Goal: Information Seeking & Learning: Learn about a topic

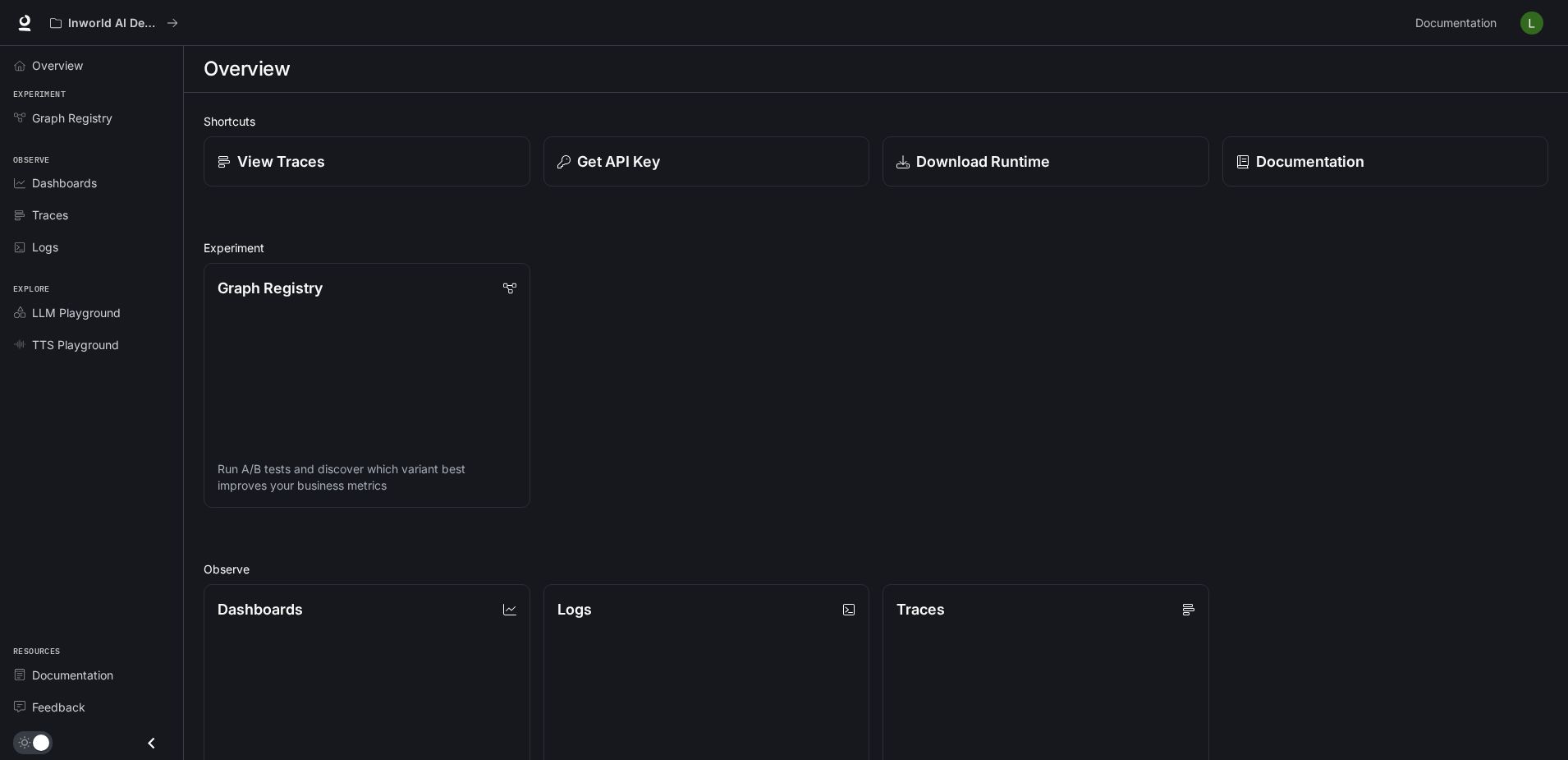
click at [819, 401] on div "Graph Registry Run A/B tests and discover which variant best improves your busi…" at bounding box center [869, 379] width 1358 height 257
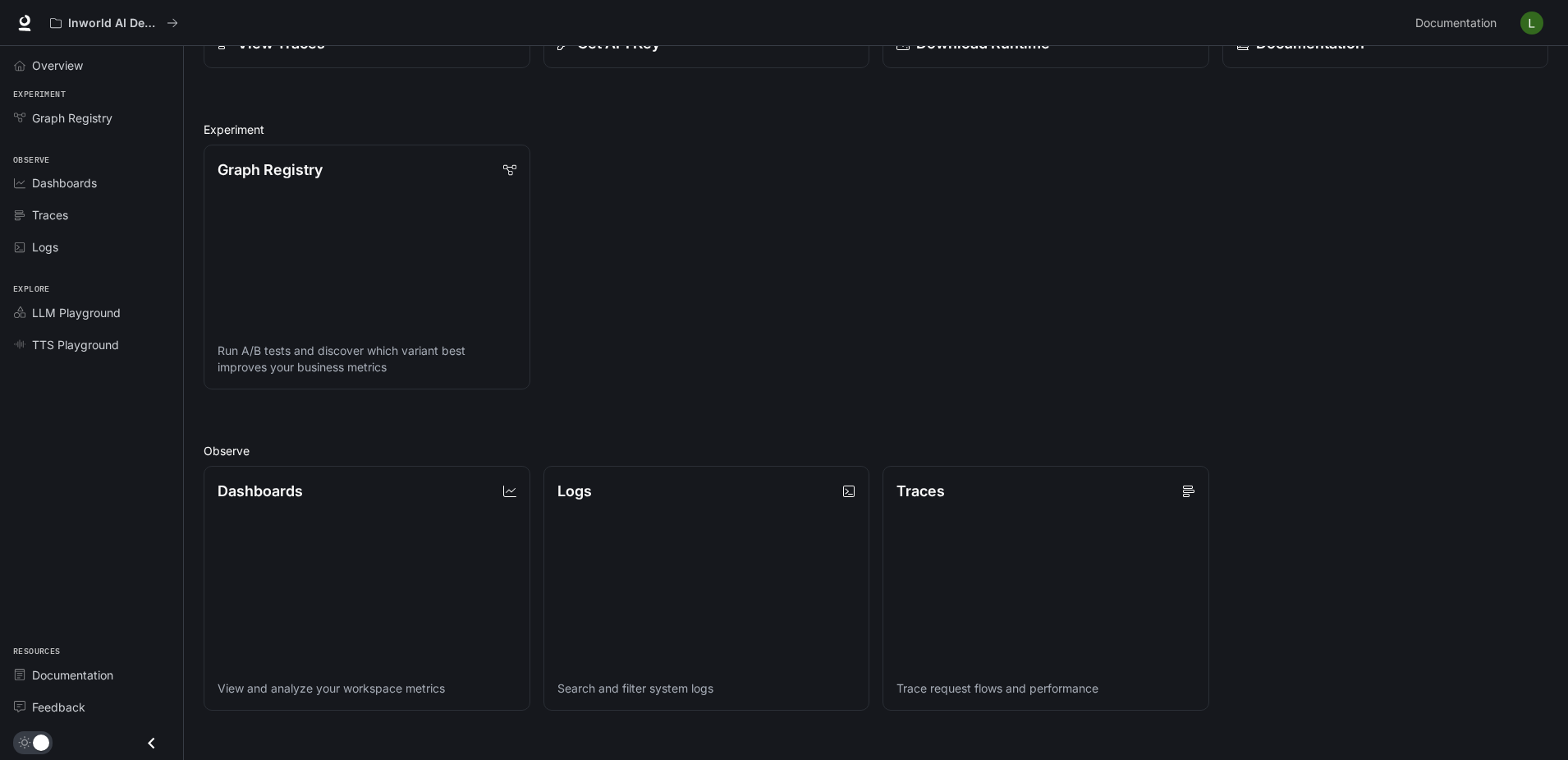
scroll to position [165, 0]
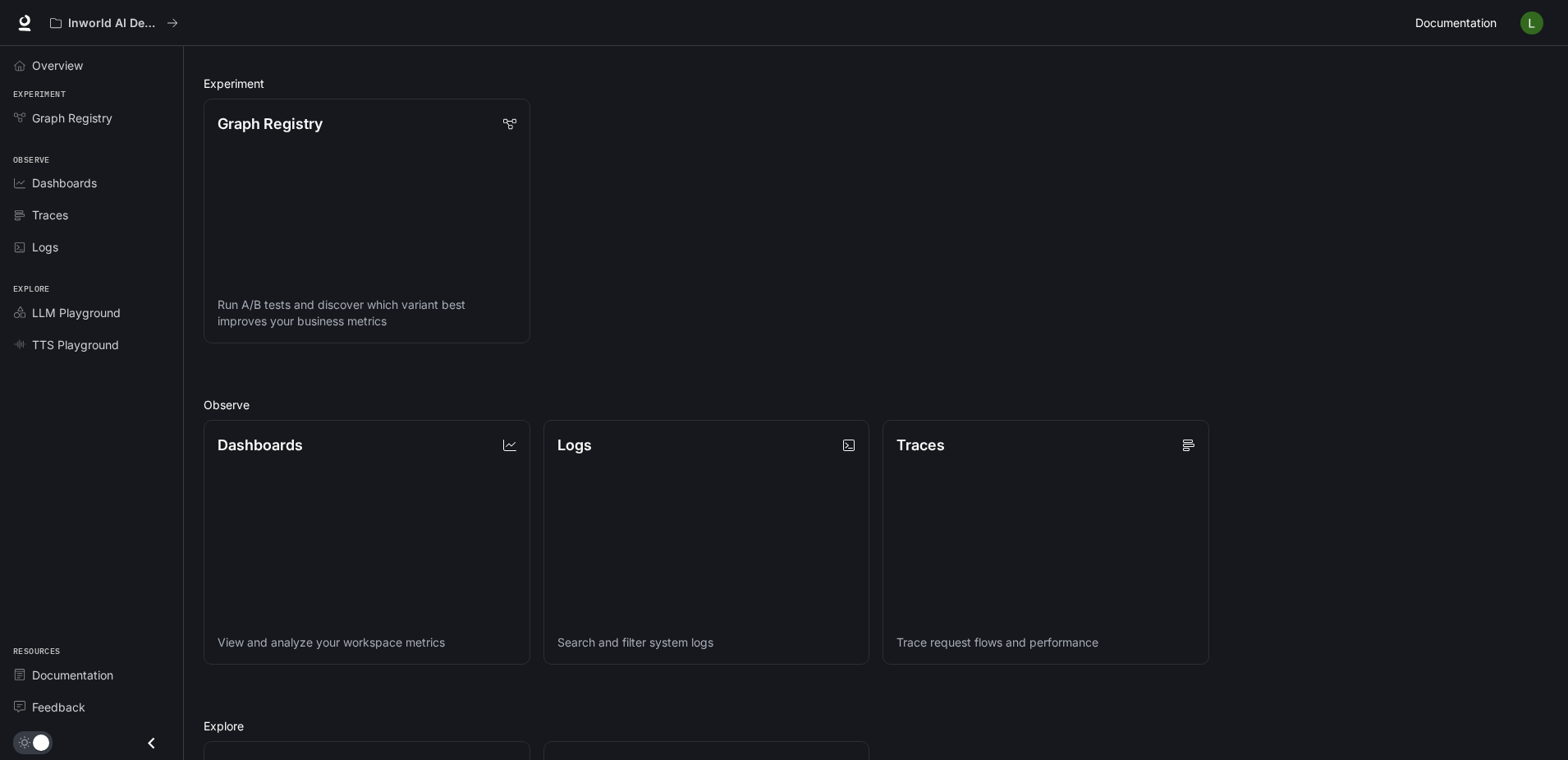
click at [1460, 27] on span "Documentation" at bounding box center [1456, 24] width 81 height 21
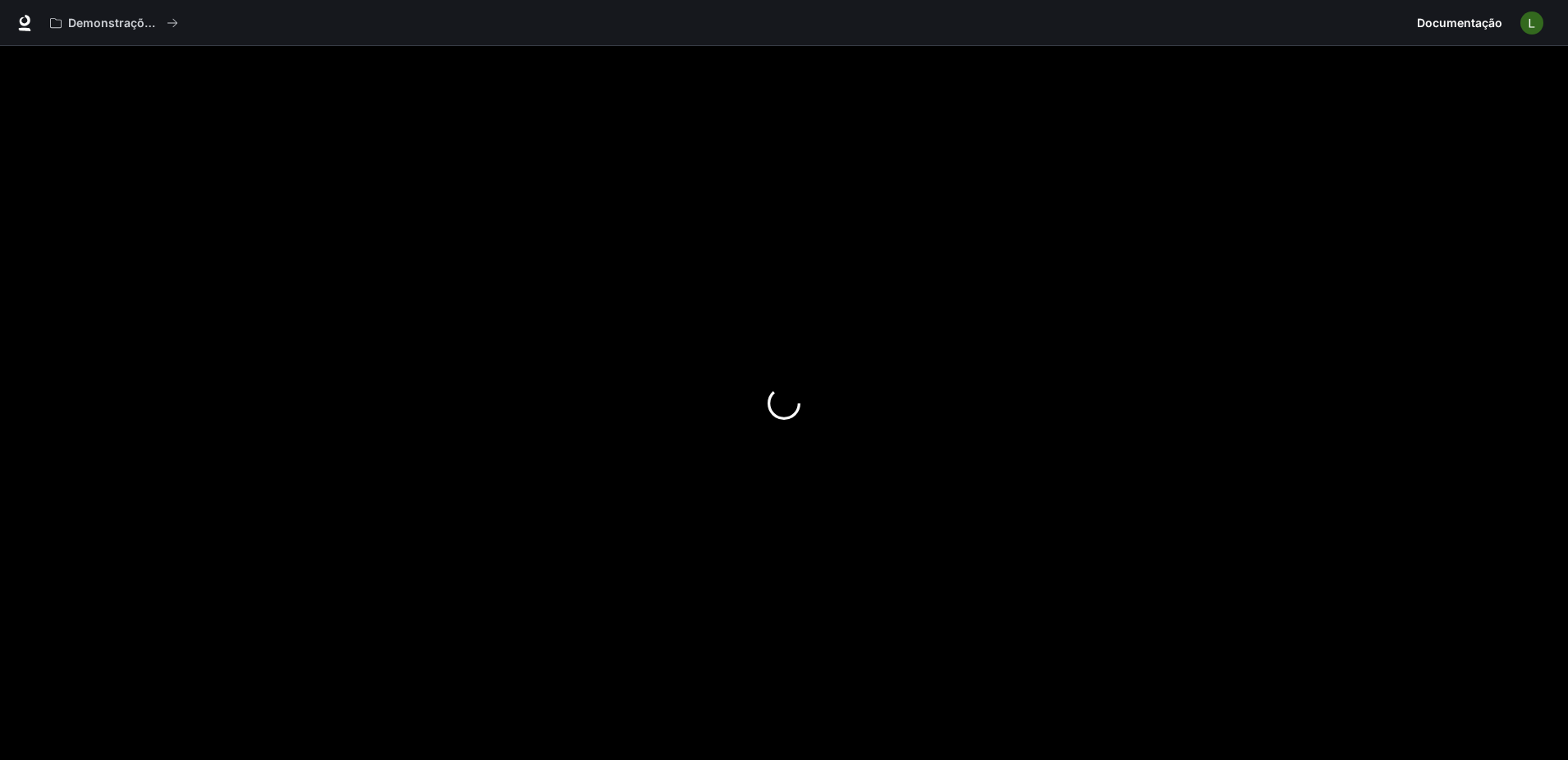
click at [432, 114] on div at bounding box center [784, 403] width 1568 height 714
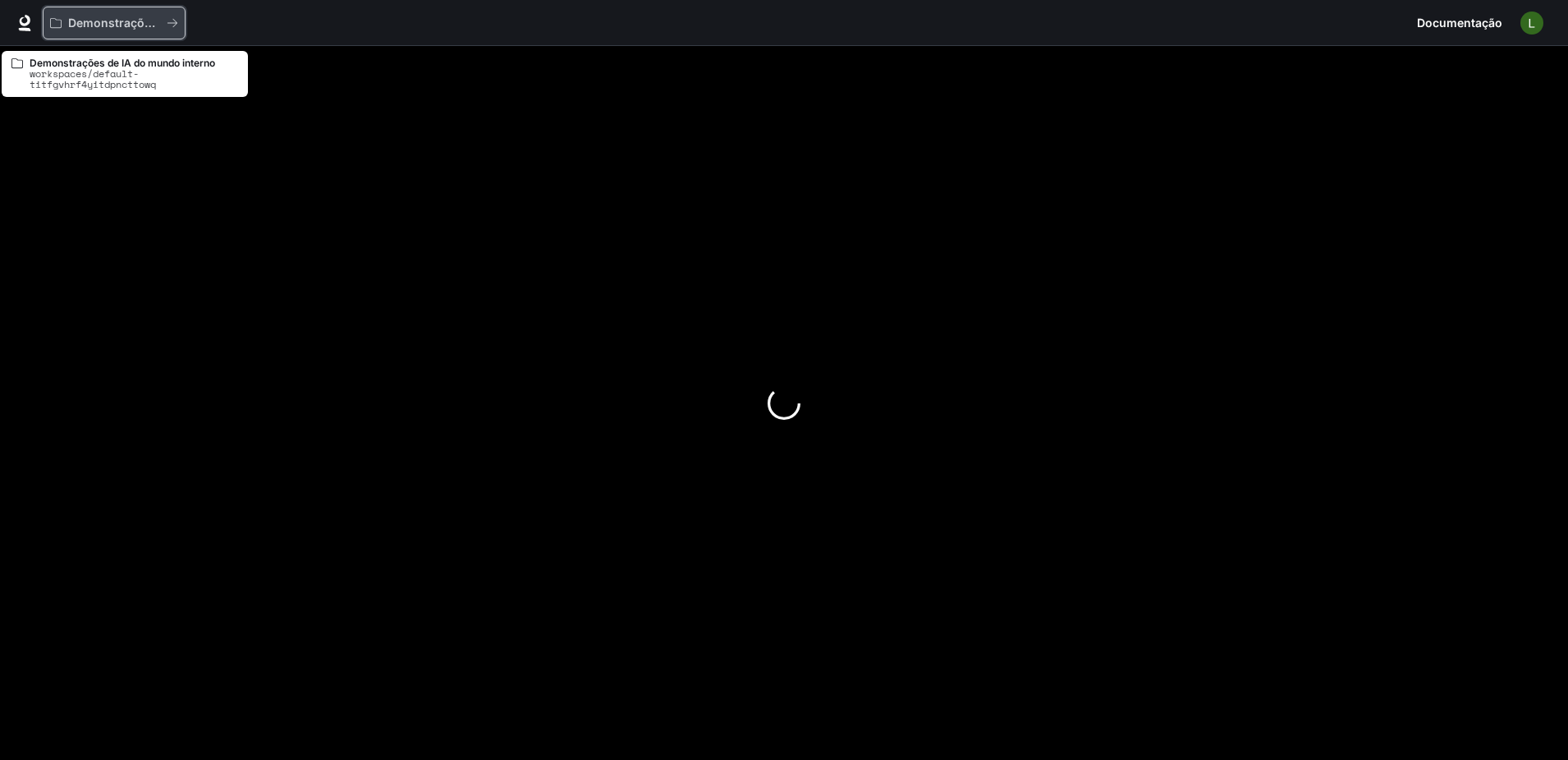
click at [98, 26] on p "Demonstrações de IA do mundo interno" at bounding box center [114, 23] width 92 height 14
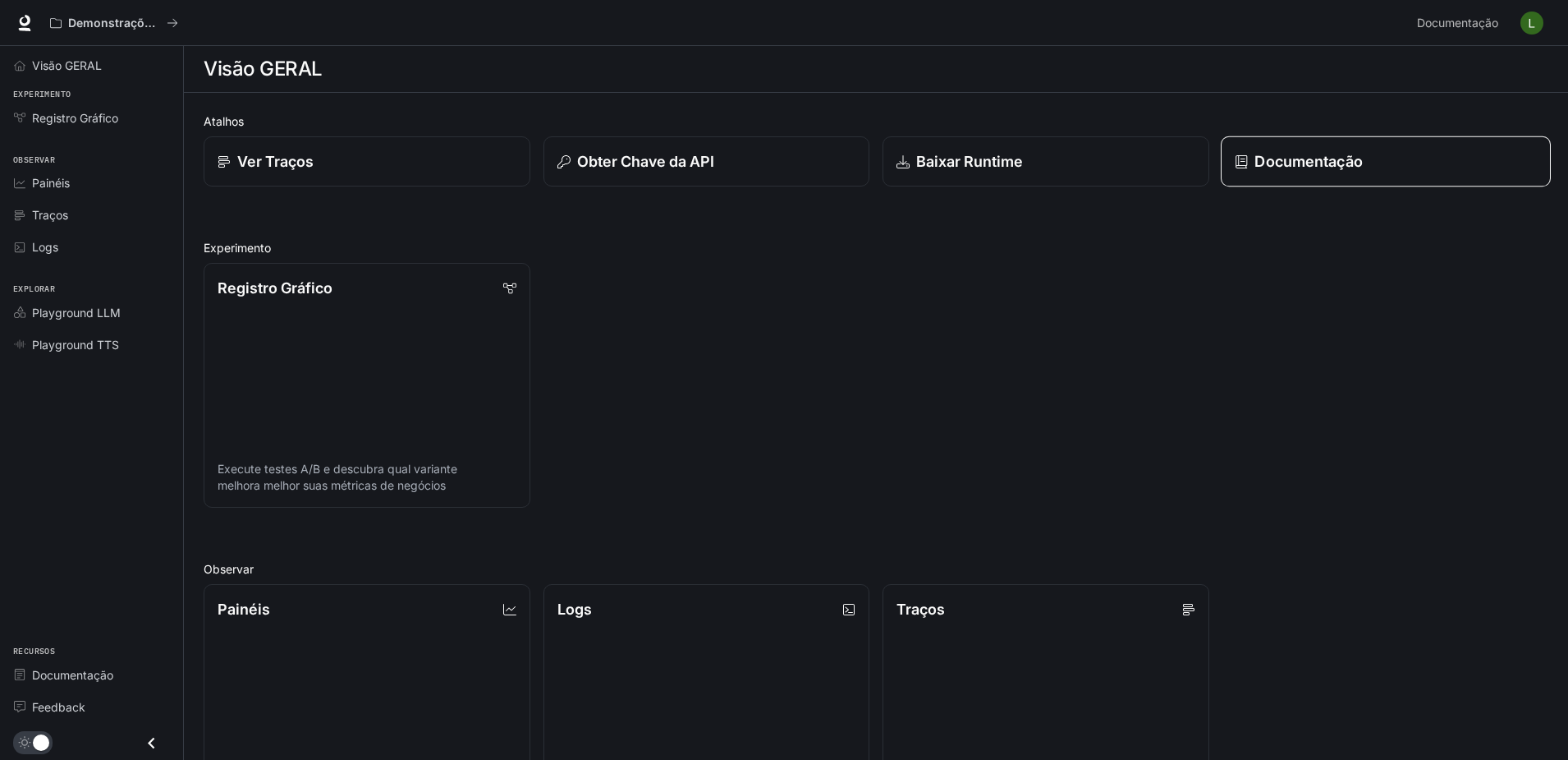
click at [1337, 176] on link "Documentação" at bounding box center [1385, 162] width 329 height 51
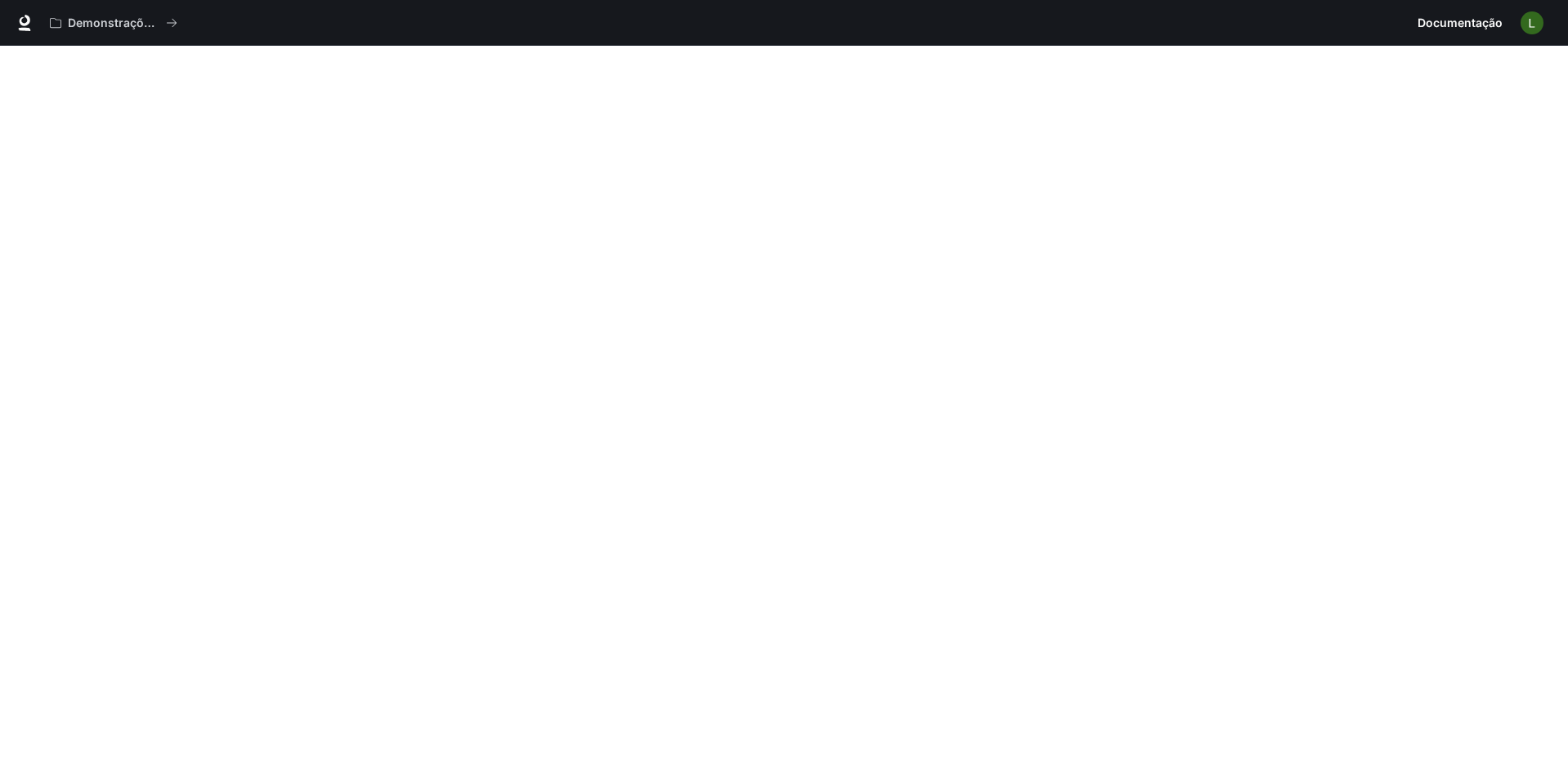
click at [1517, 16] on button "button" at bounding box center [1532, 23] width 33 height 33
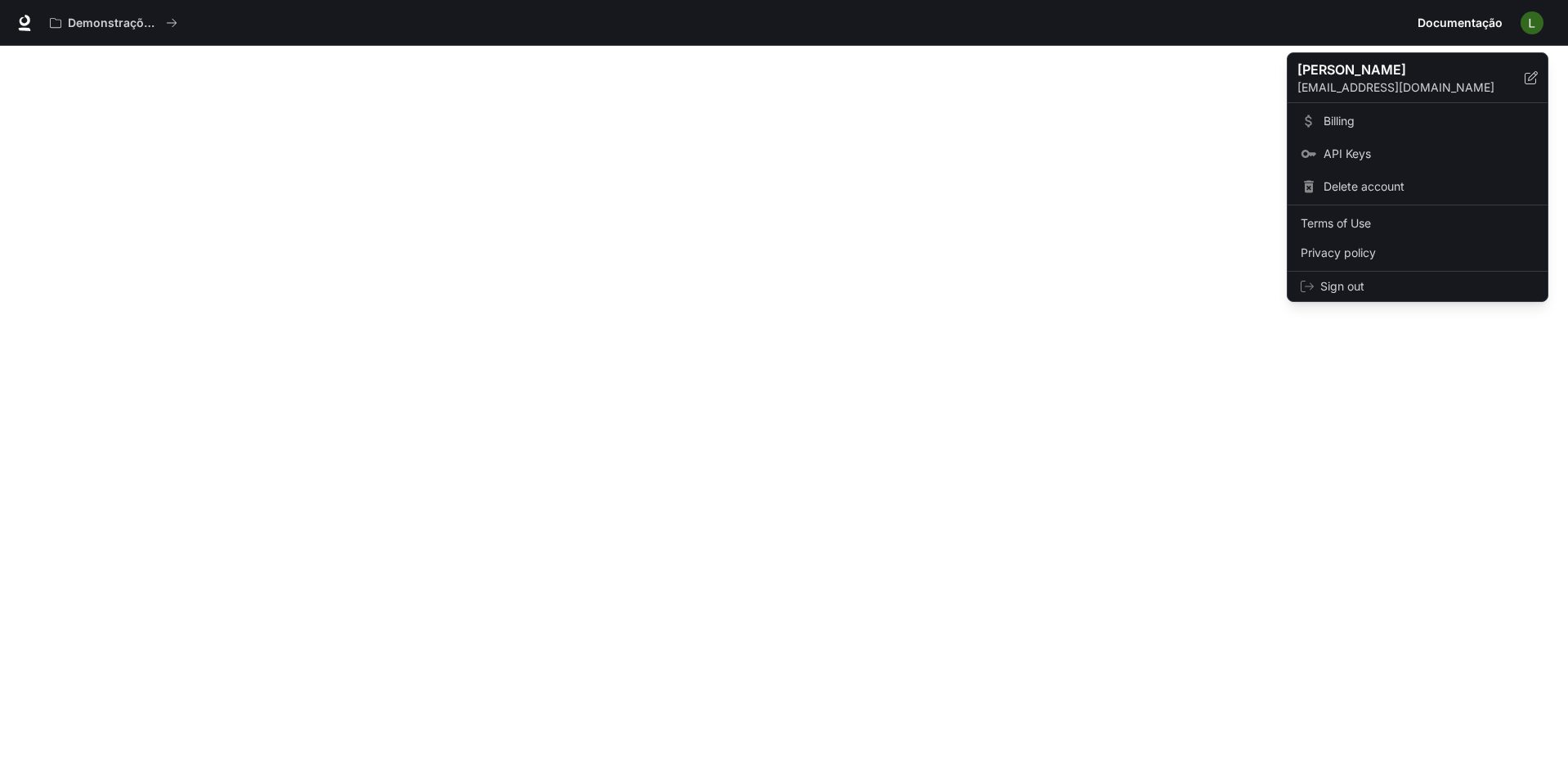
click at [50, 19] on div at bounding box center [784, 378] width 1568 height 757
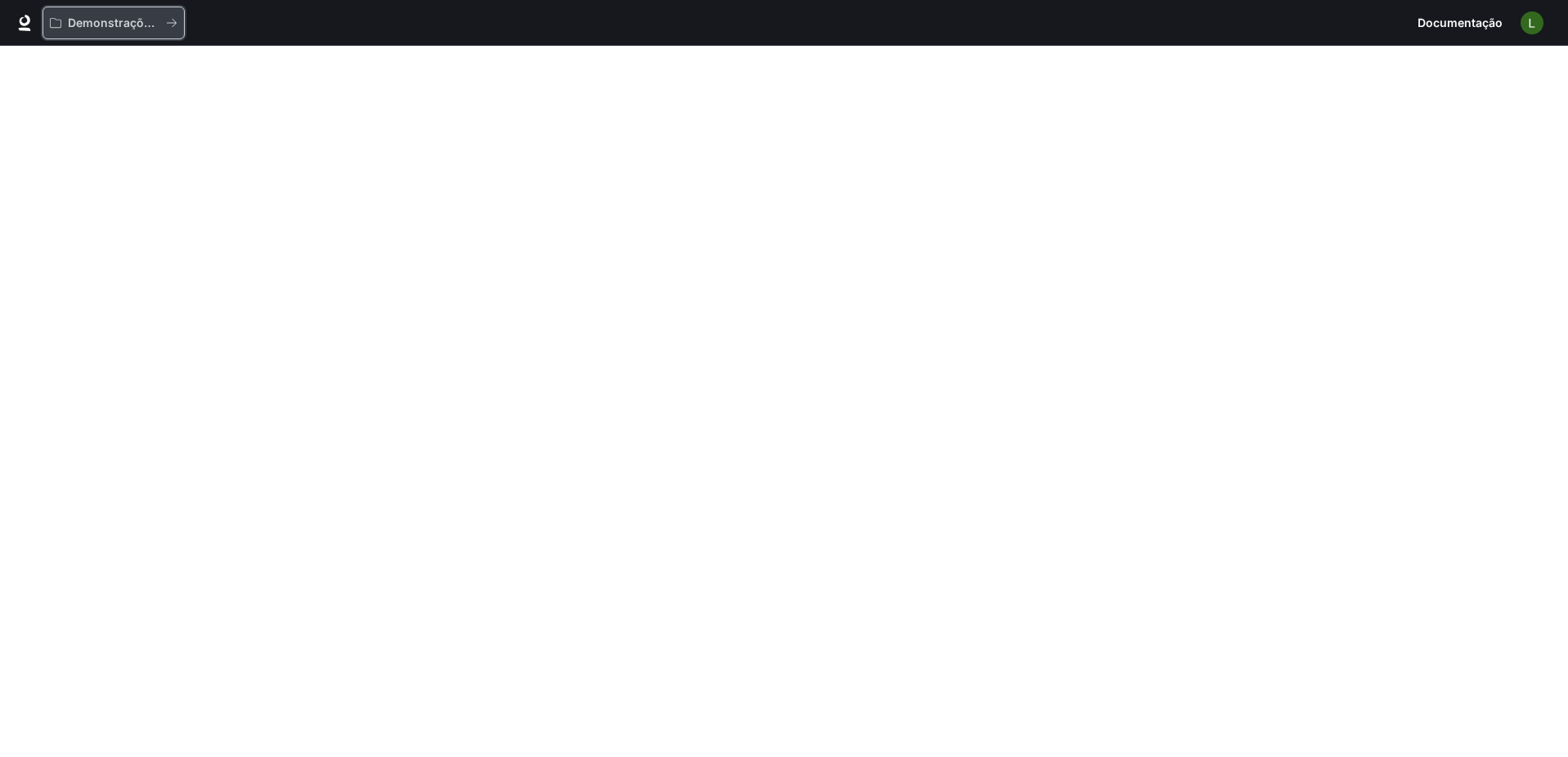
click at [92, 19] on p "Demonstrações de IA do mundo interno" at bounding box center [113, 23] width 91 height 14
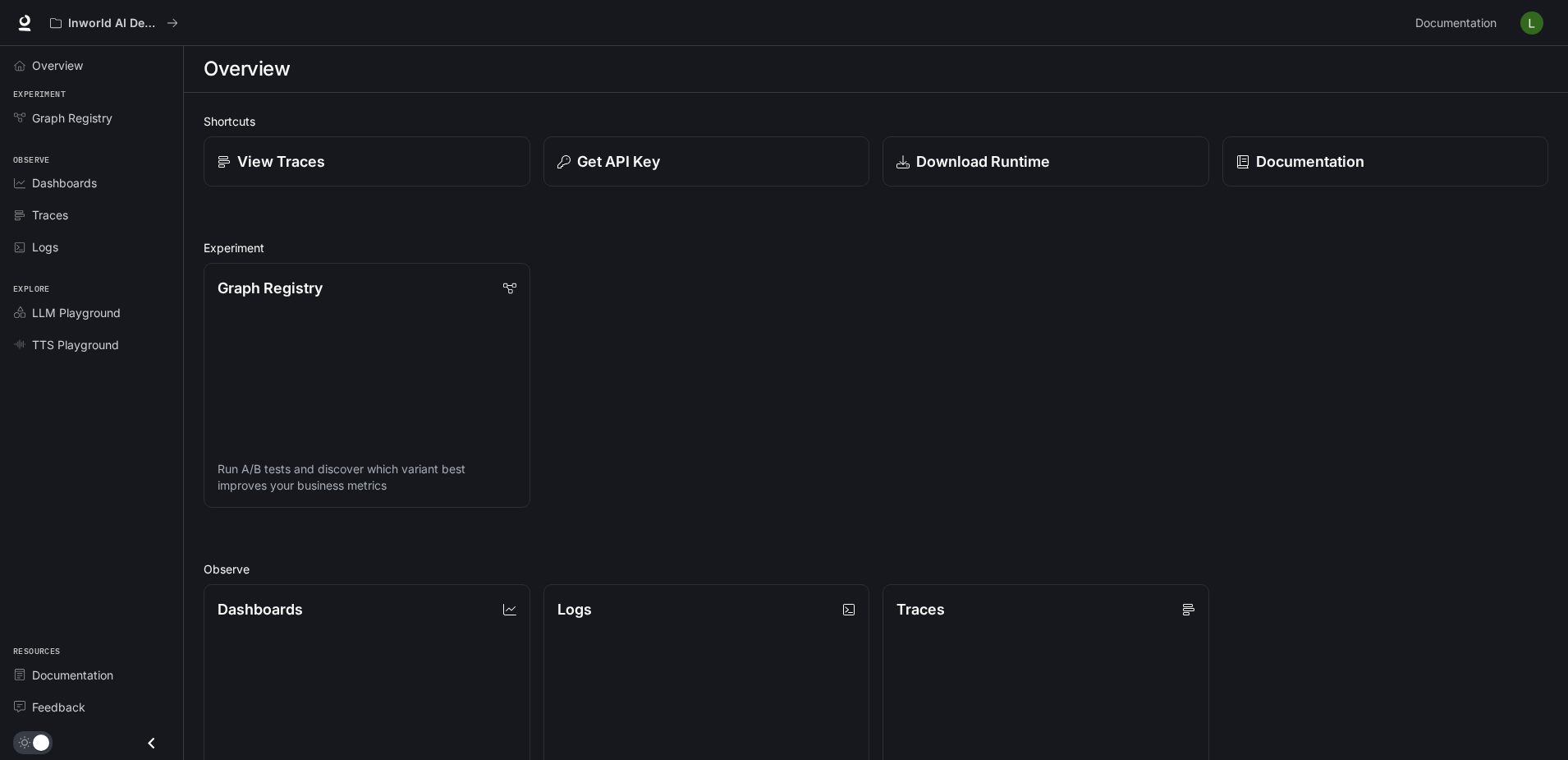
click at [671, 217] on div "Shortcuts View Traces Get API Key Download Runtime Documentation Experiment Gra…" at bounding box center [875, 631] width 1345 height 1037
click at [837, 319] on div "Registro Gráfico Execute testes A/B e descubra qual variante melhora melhor sua…" at bounding box center [869, 379] width 1358 height 257
click at [816, 172] on div "Obter Chave da API" at bounding box center [706, 161] width 301 height 22
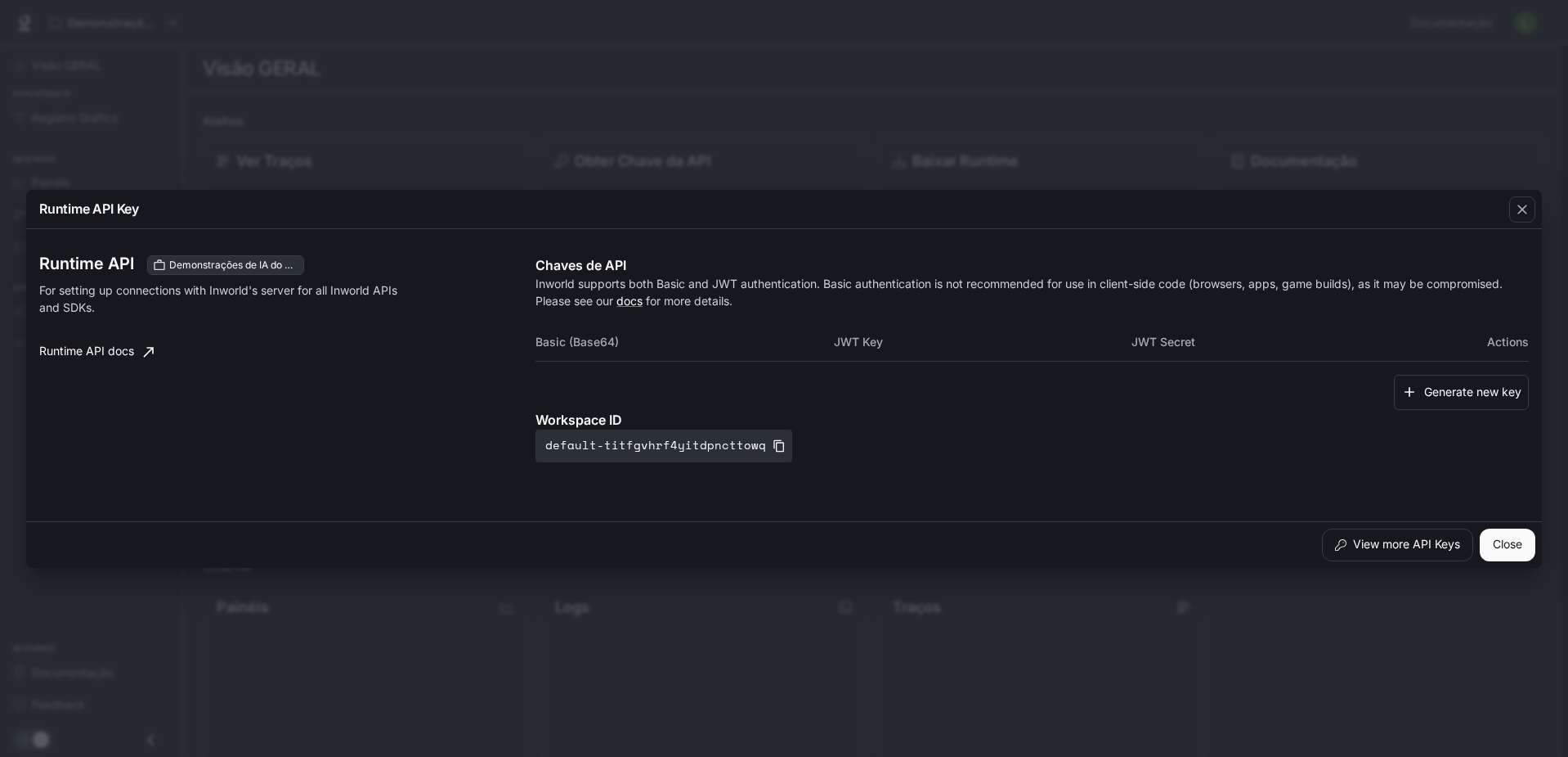
click at [762, 660] on div "Runtime API Key Runtime API Demonstrações de IA do mundo interno For setting up…" at bounding box center [784, 378] width 1568 height 757
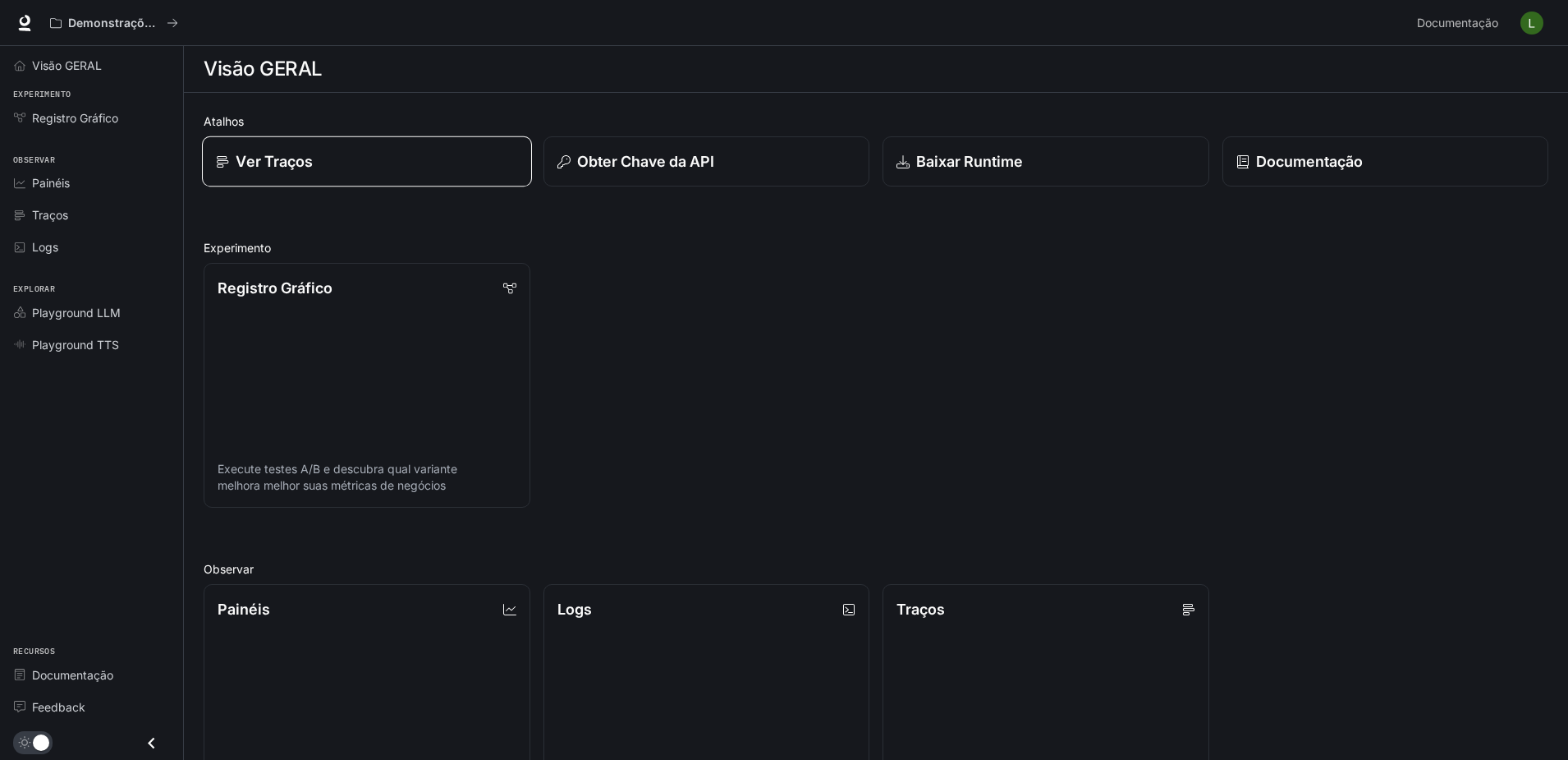
click at [259, 173] on link "Ver Traços" at bounding box center [366, 162] width 329 height 51
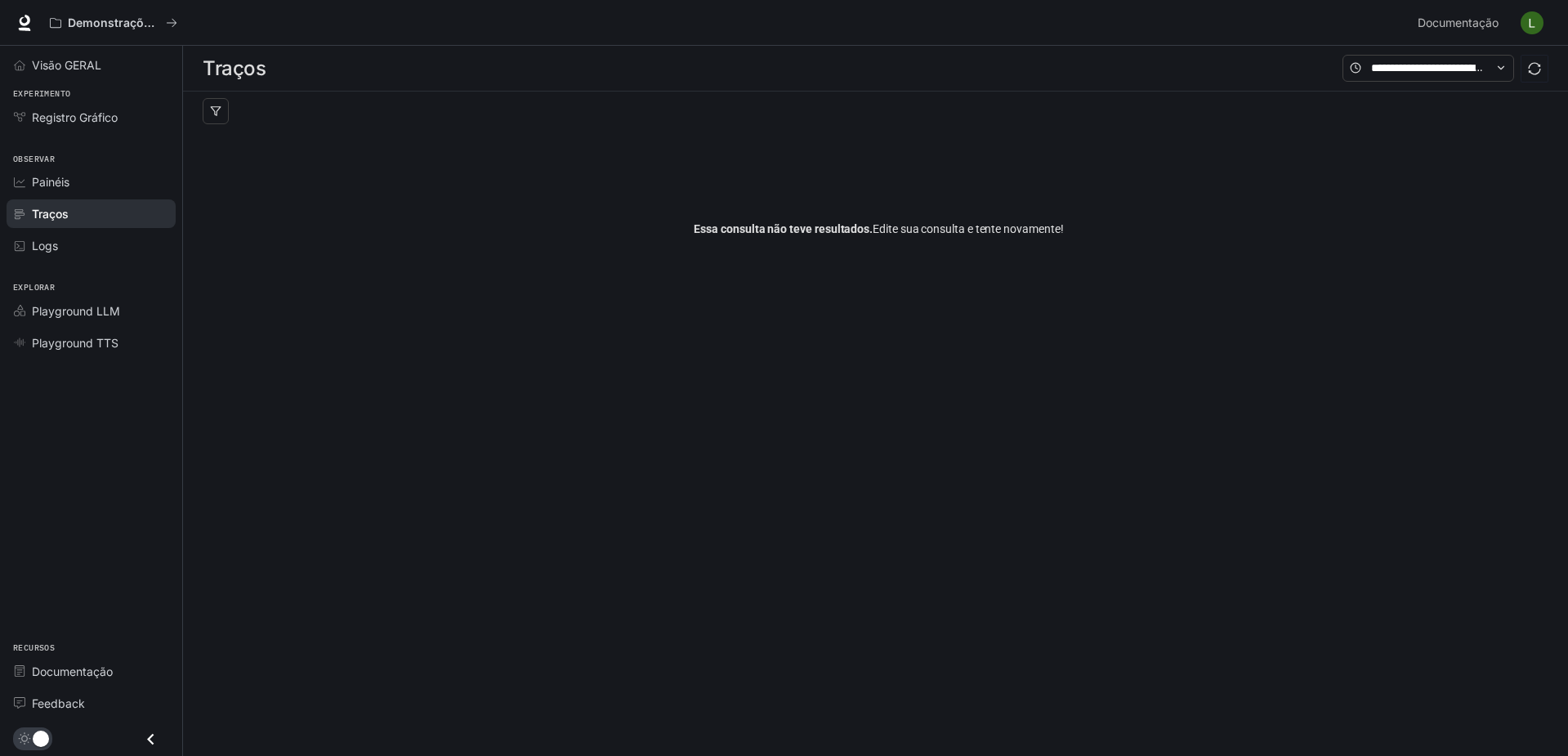
click at [1548, 24] on div "Demonstrações de IA do mundo interno Documentação Documentação" at bounding box center [784, 23] width 1568 height 46
click at [1480, 28] on span "Documentação" at bounding box center [1458, 24] width 81 height 21
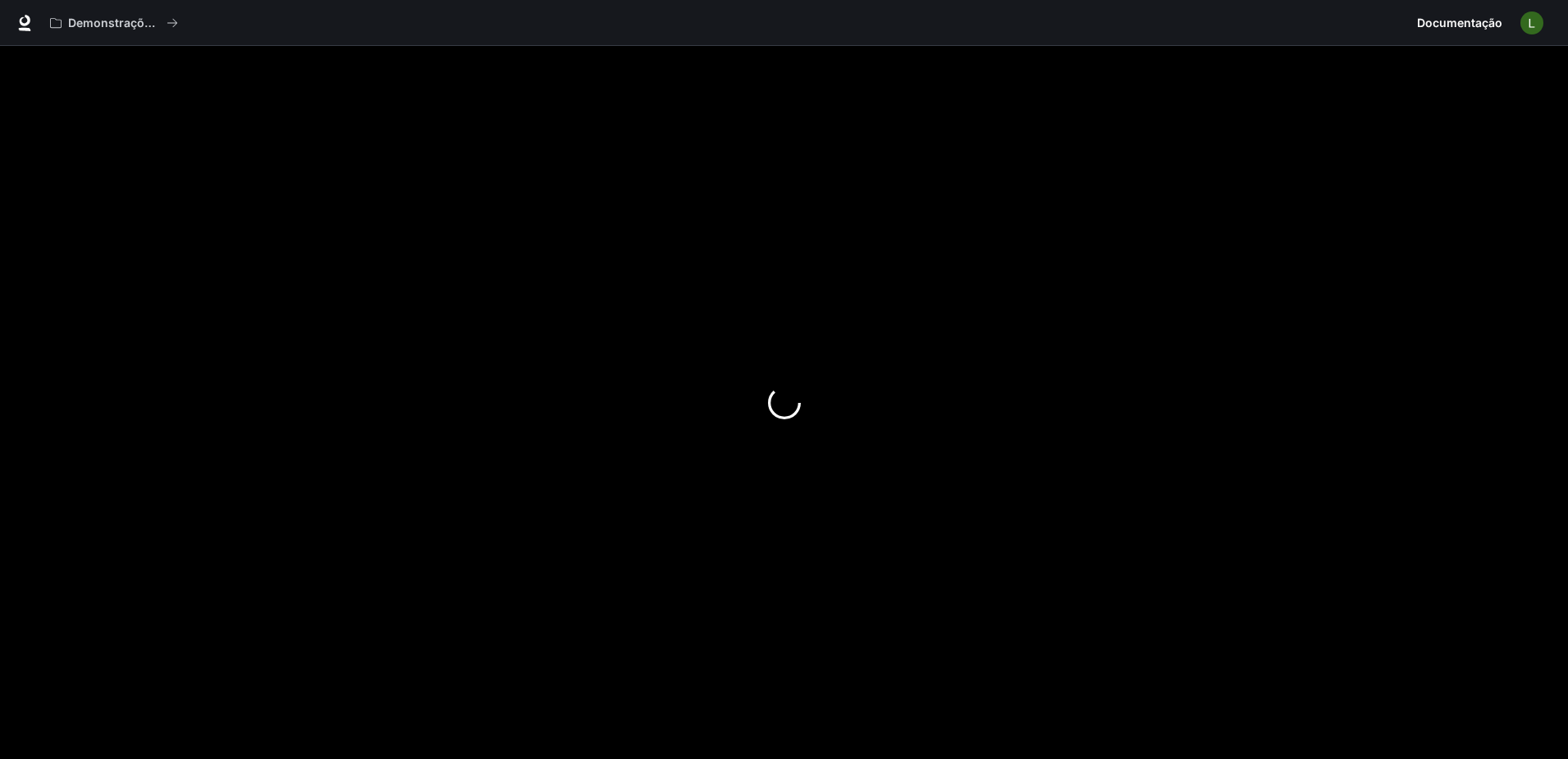
click at [1078, 456] on div at bounding box center [784, 403] width 1568 height 713
click at [1177, 343] on div at bounding box center [784, 403] width 1568 height 713
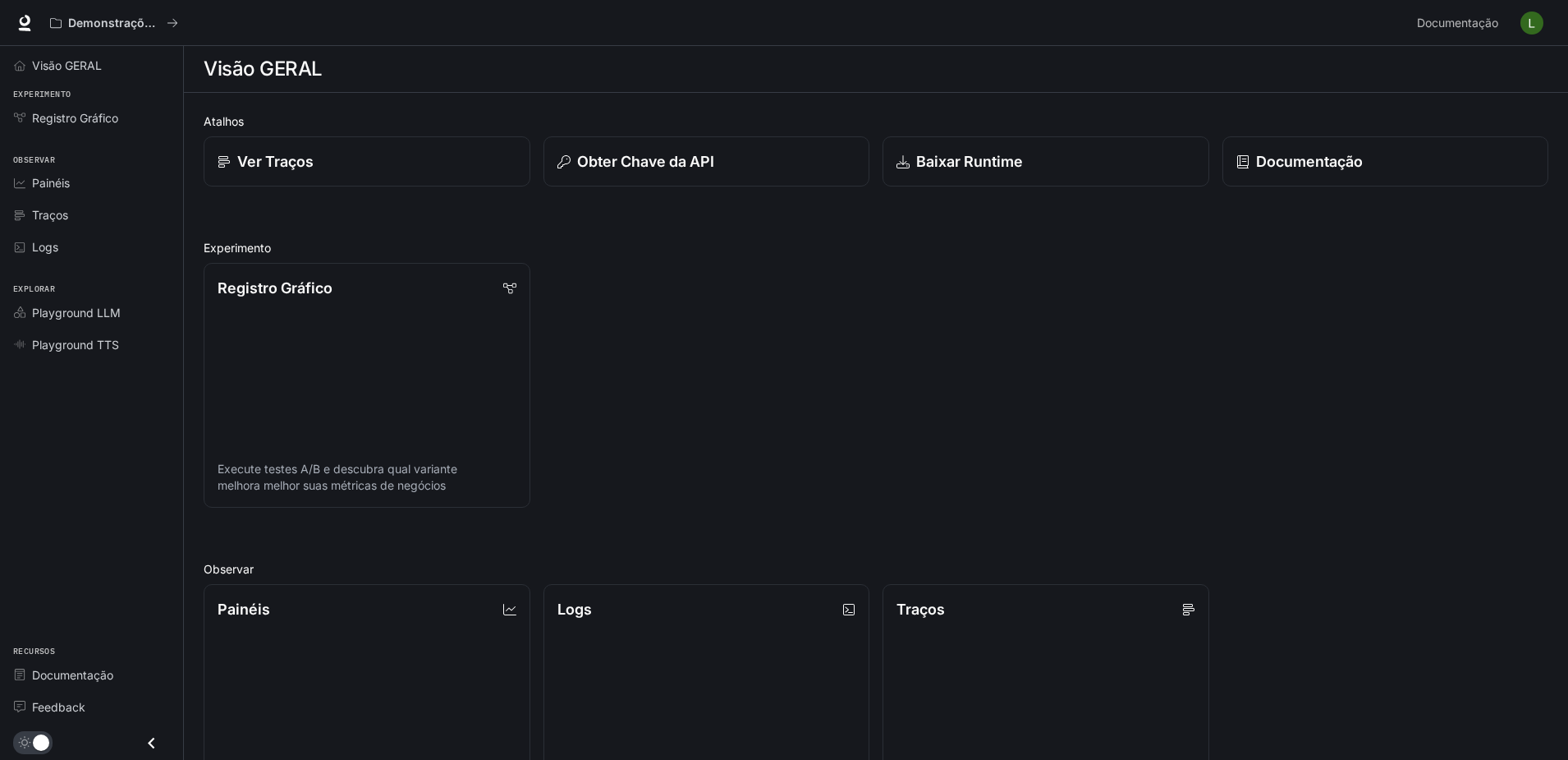
click at [1537, 20] on img "button" at bounding box center [1532, 23] width 23 height 23
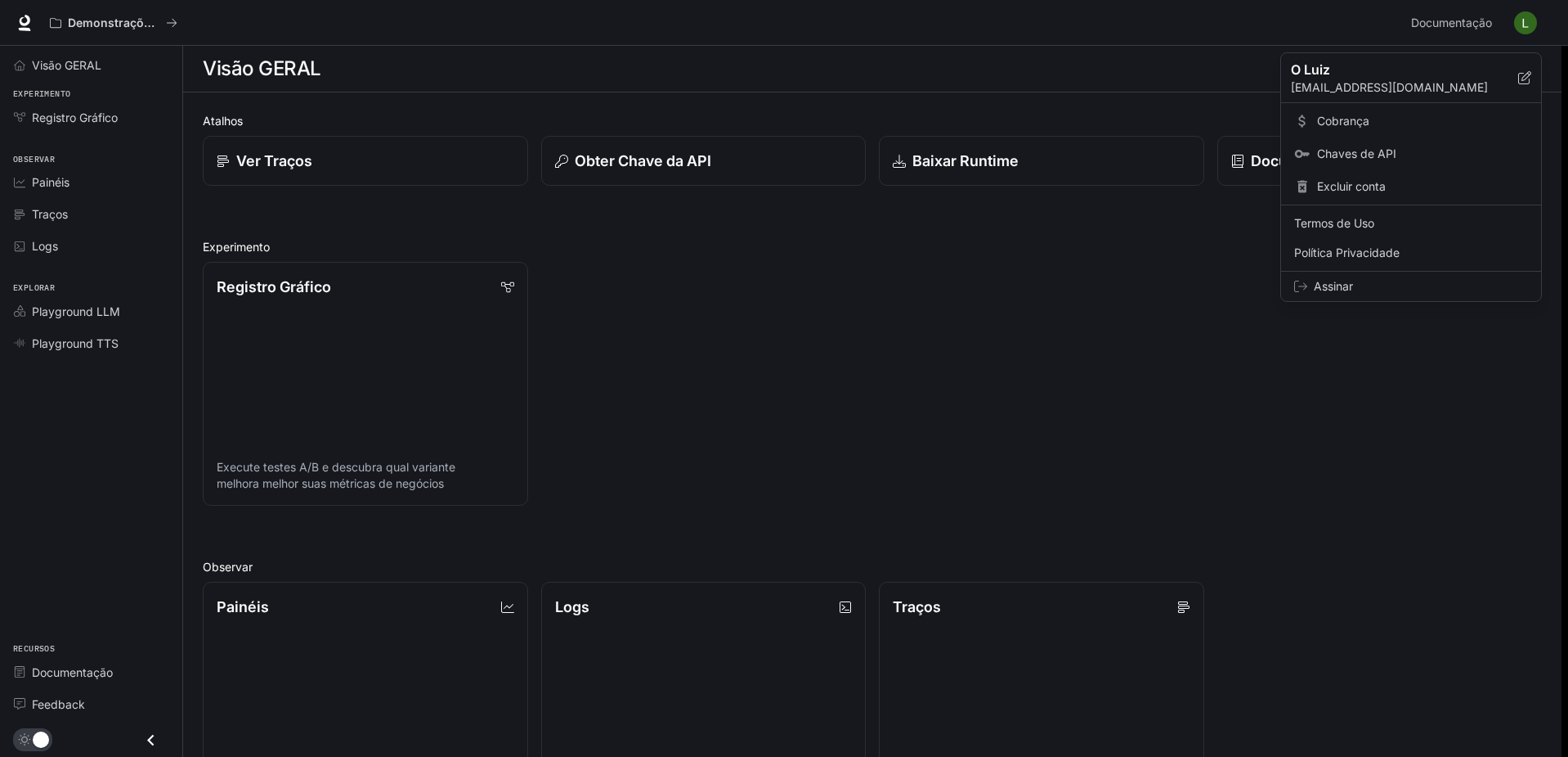
click at [870, 381] on div at bounding box center [784, 378] width 1568 height 757
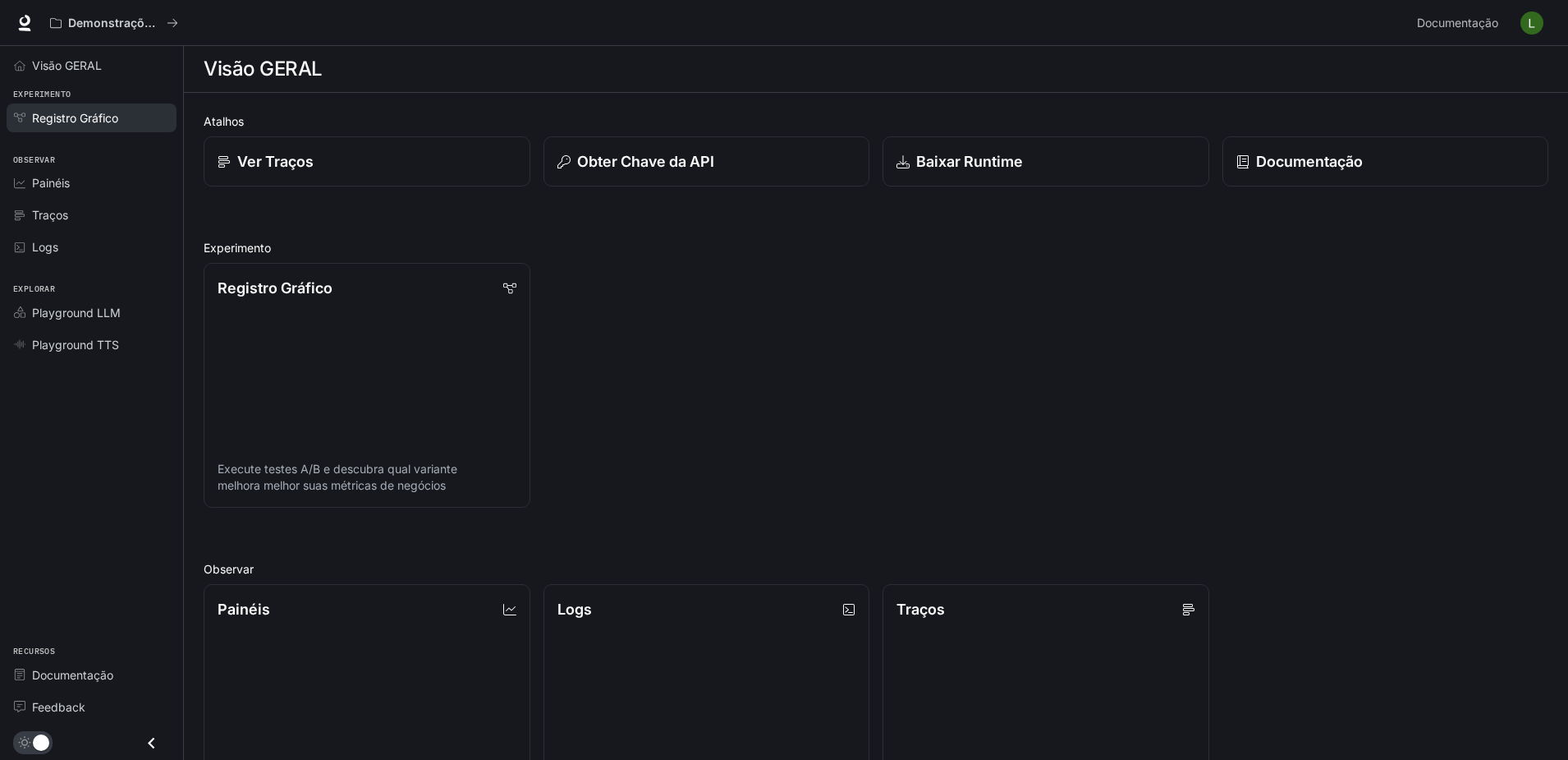
click at [107, 114] on span "Registro Gráfico" at bounding box center [75, 117] width 86 height 17
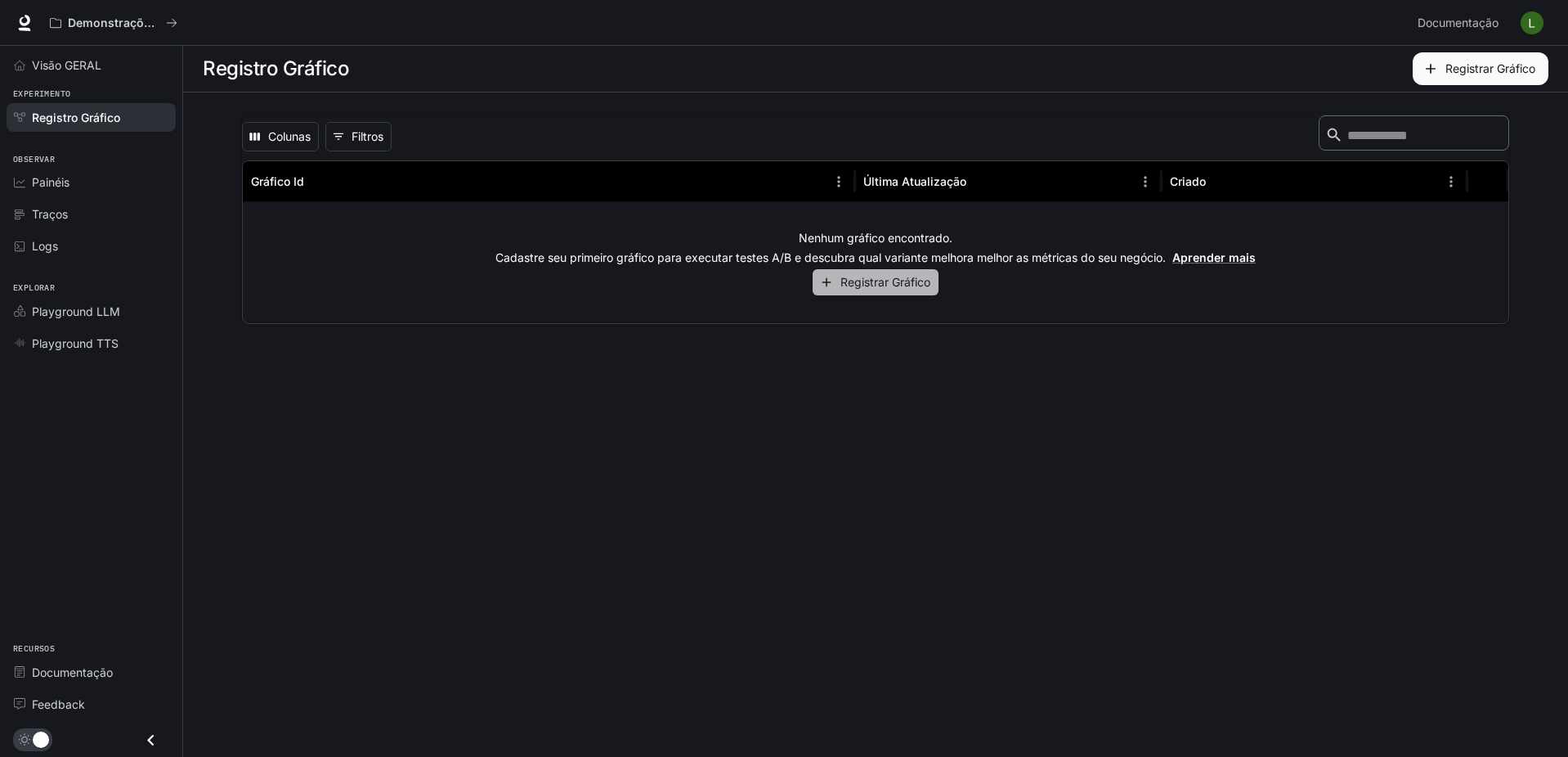
click at [865, 282] on button "Registrar Gráfico" at bounding box center [876, 282] width 126 height 27
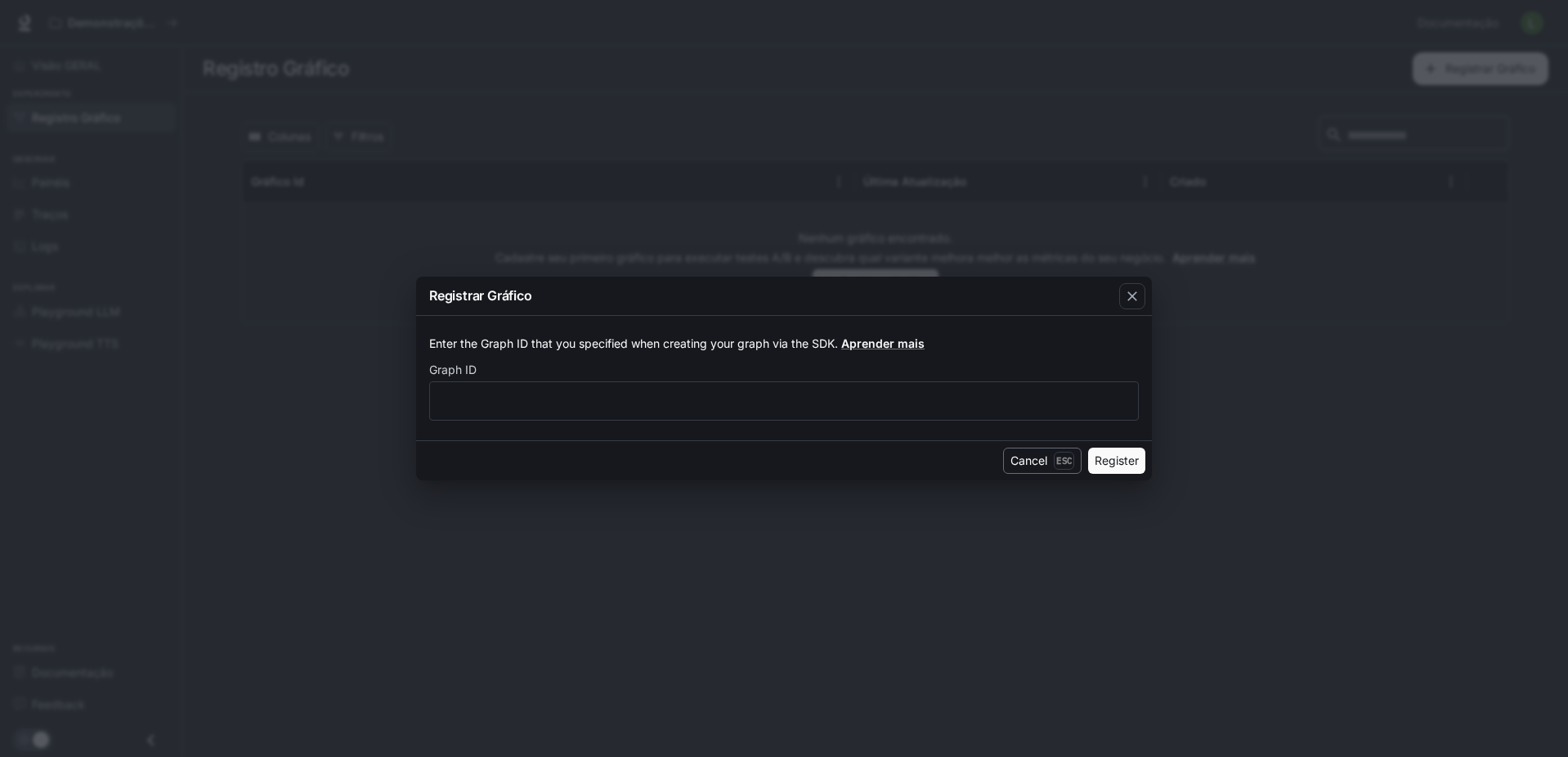
click at [1038, 454] on button "Cancel Esc" at bounding box center [1042, 461] width 78 height 26
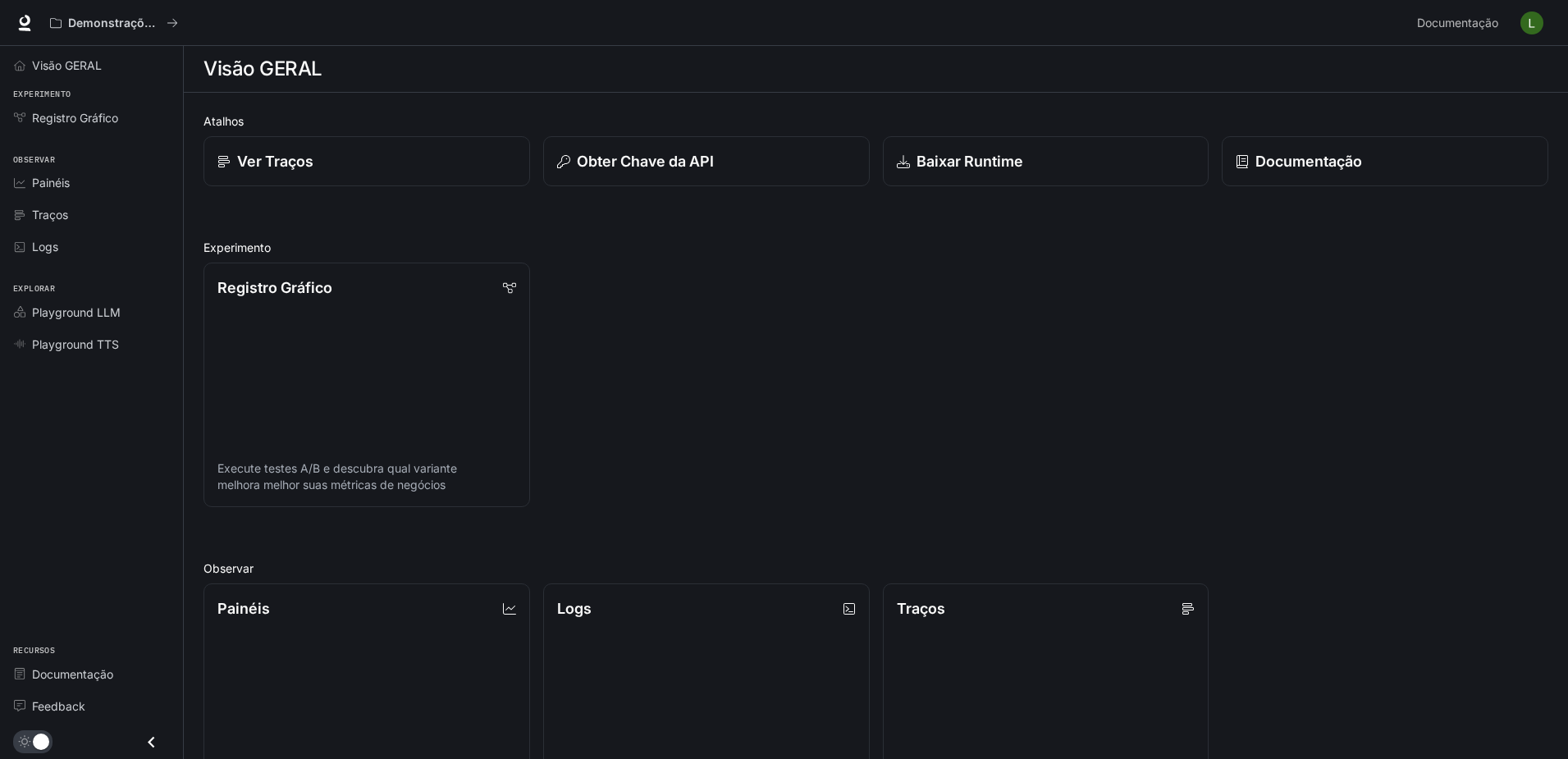
click at [648, 313] on div "Registro Gráfico Execute testes A/B e descubra qual variante melhora melhor sua…" at bounding box center [869, 378] width 1358 height 257
click at [693, 390] on div "Registro Gráfico Execute testes A/B e descubra qual variante melhora melhor sua…" at bounding box center [869, 378] width 1358 height 257
click at [72, 122] on span "Registro Gráfico" at bounding box center [75, 117] width 86 height 17
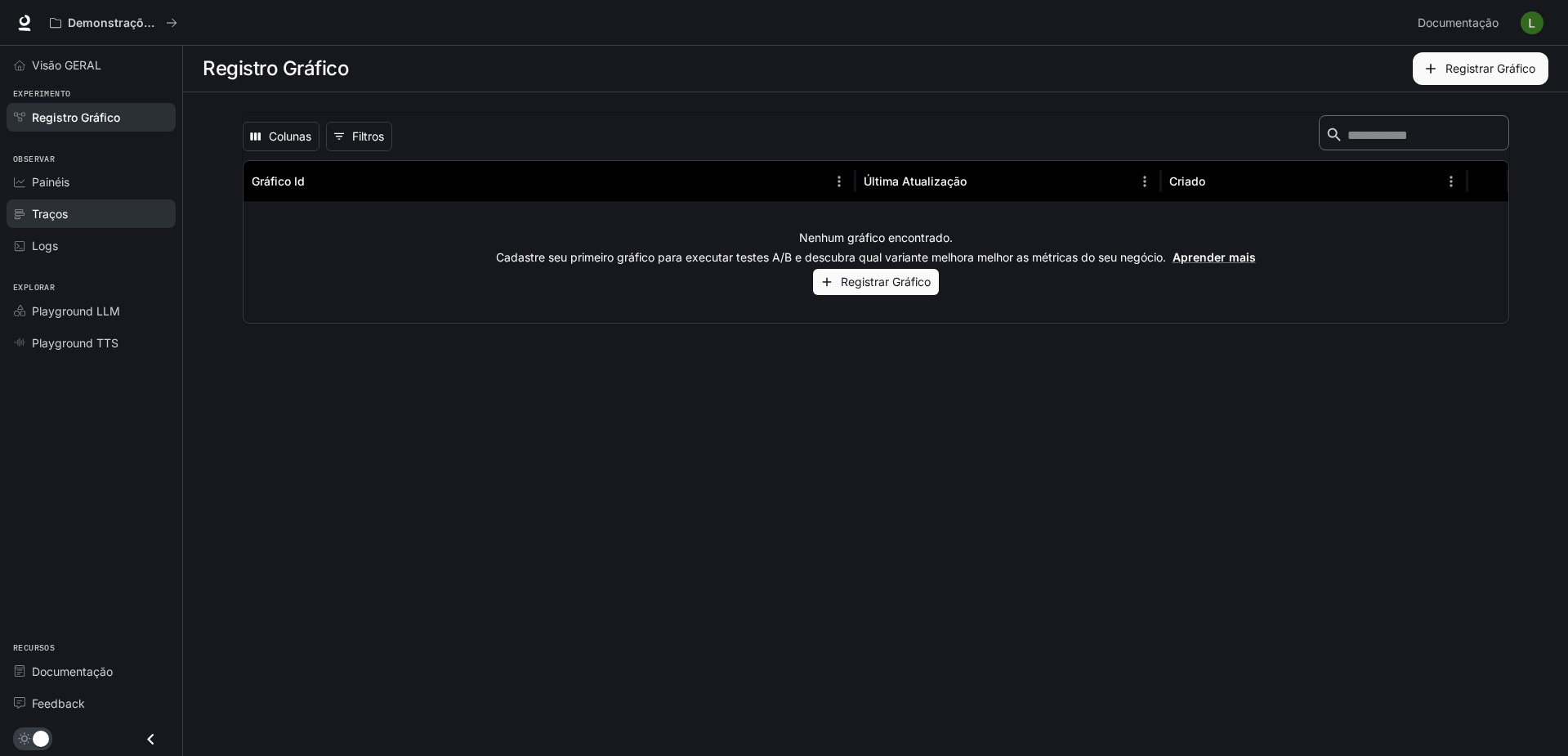
click at [51, 210] on span "Traços" at bounding box center [50, 214] width 36 height 17
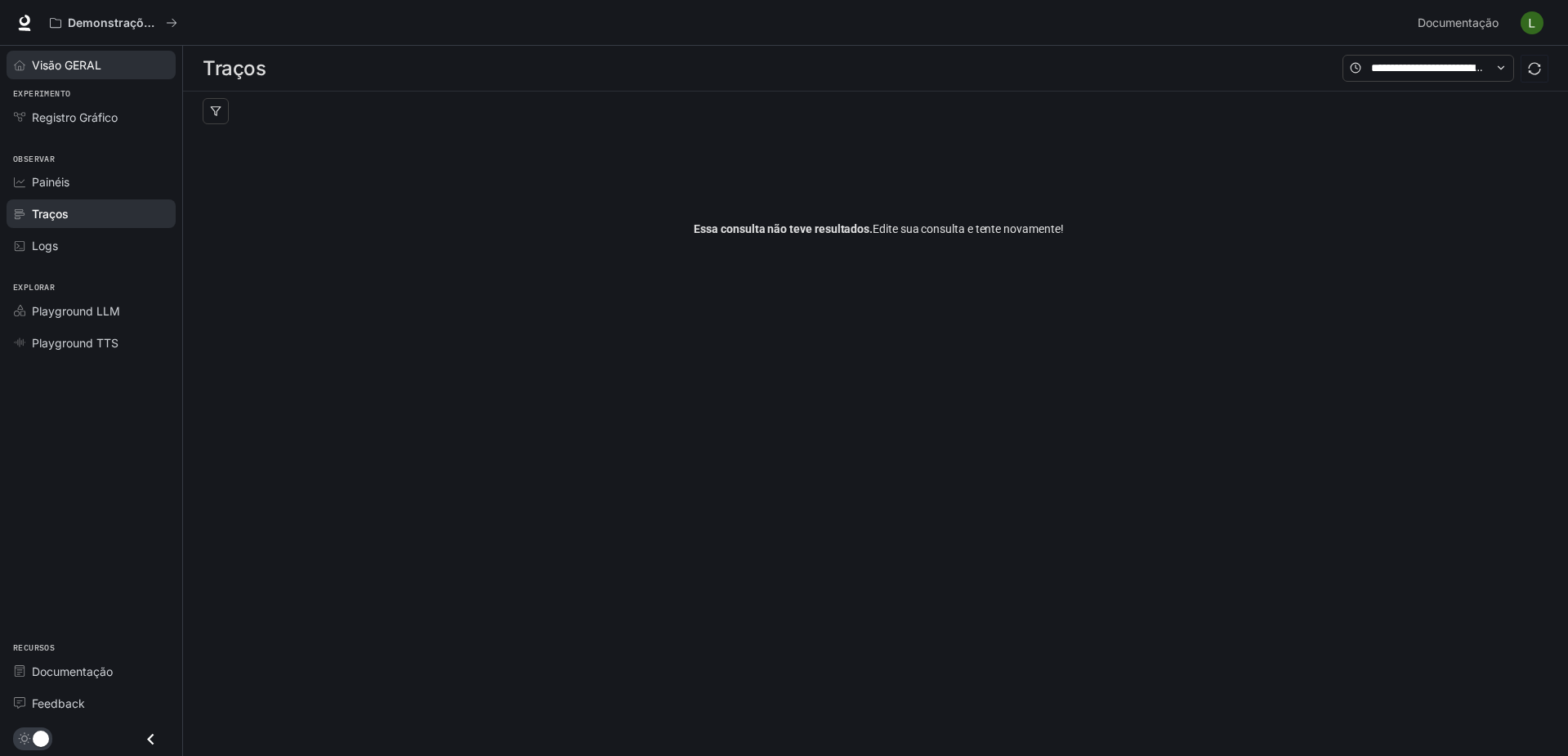
click at [69, 70] on span "Visão GERAL" at bounding box center [67, 65] width 70 height 17
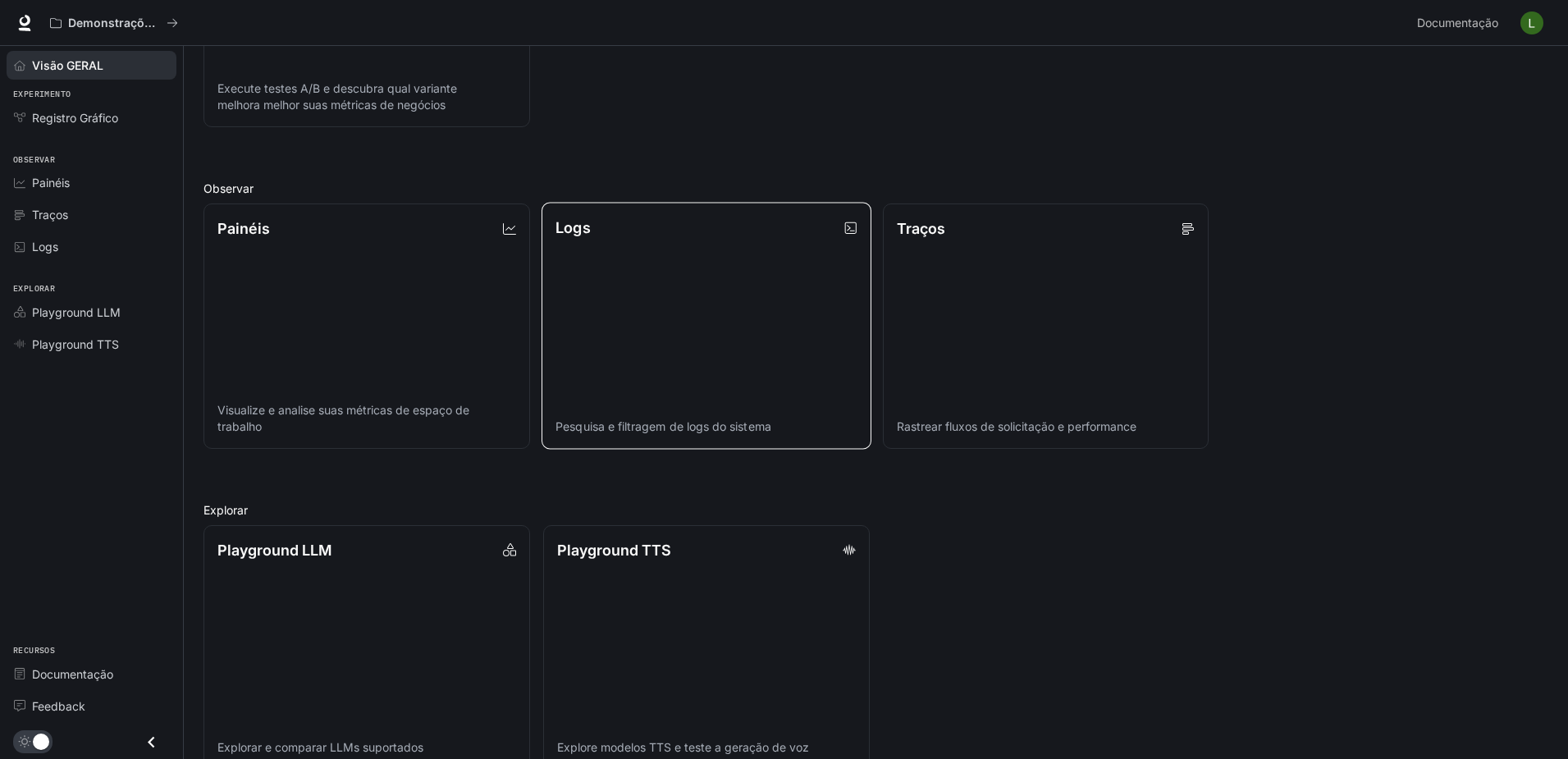
scroll to position [410, 0]
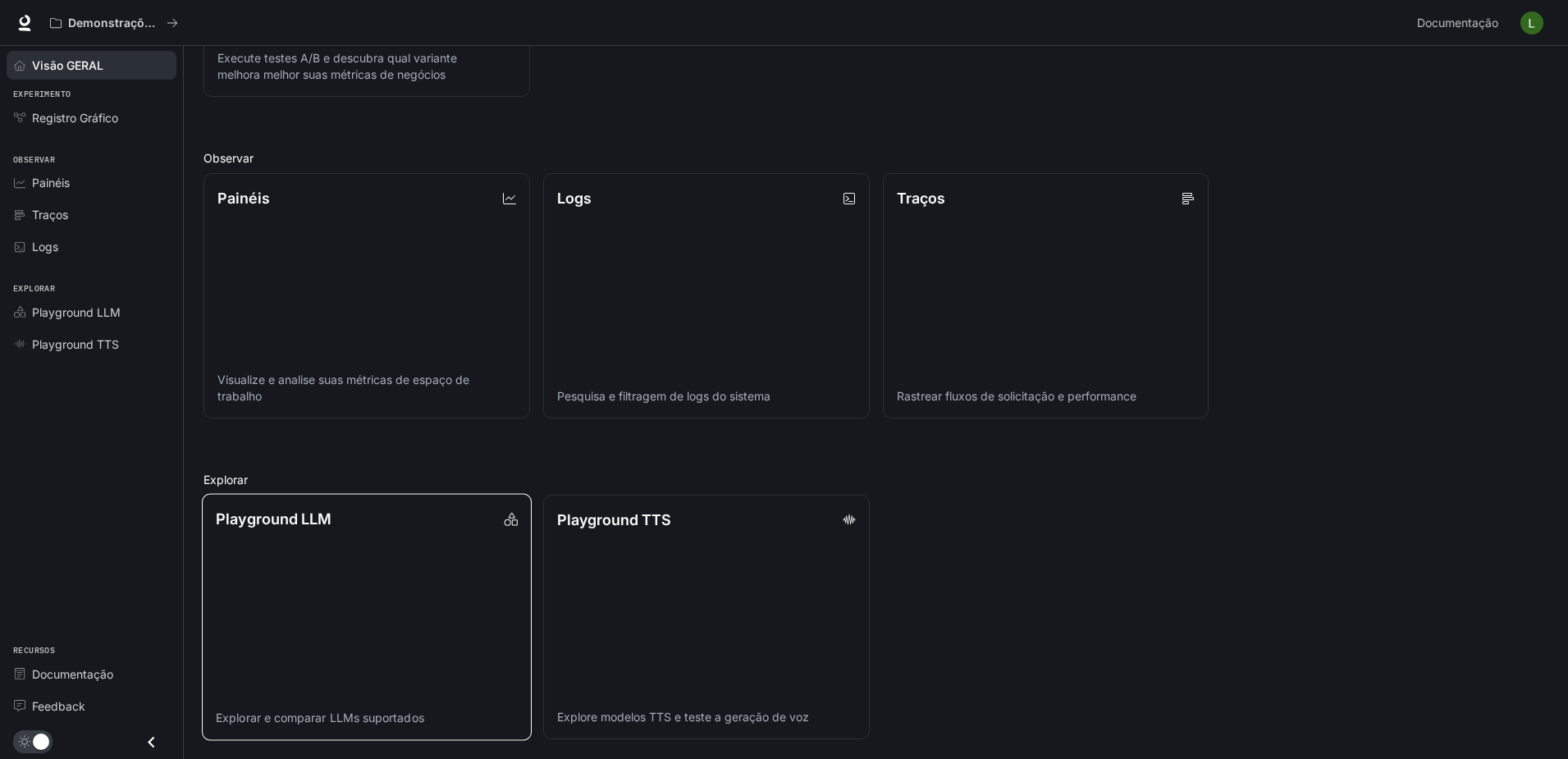
click at [412, 615] on link "Playground LLM Explorar e comparar LLMs suportados" at bounding box center [366, 616] width 330 height 247
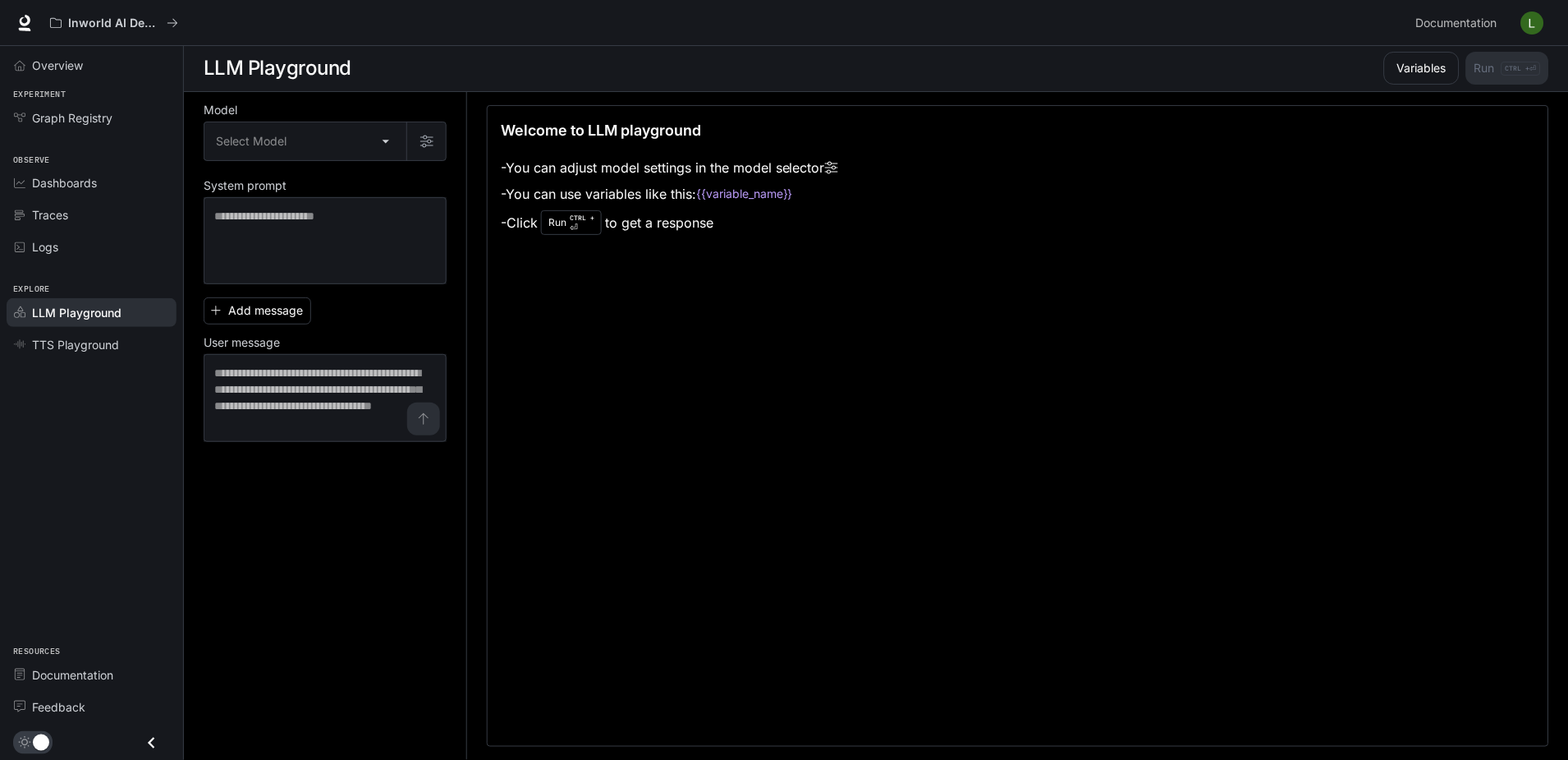
scroll to position [1, 0]
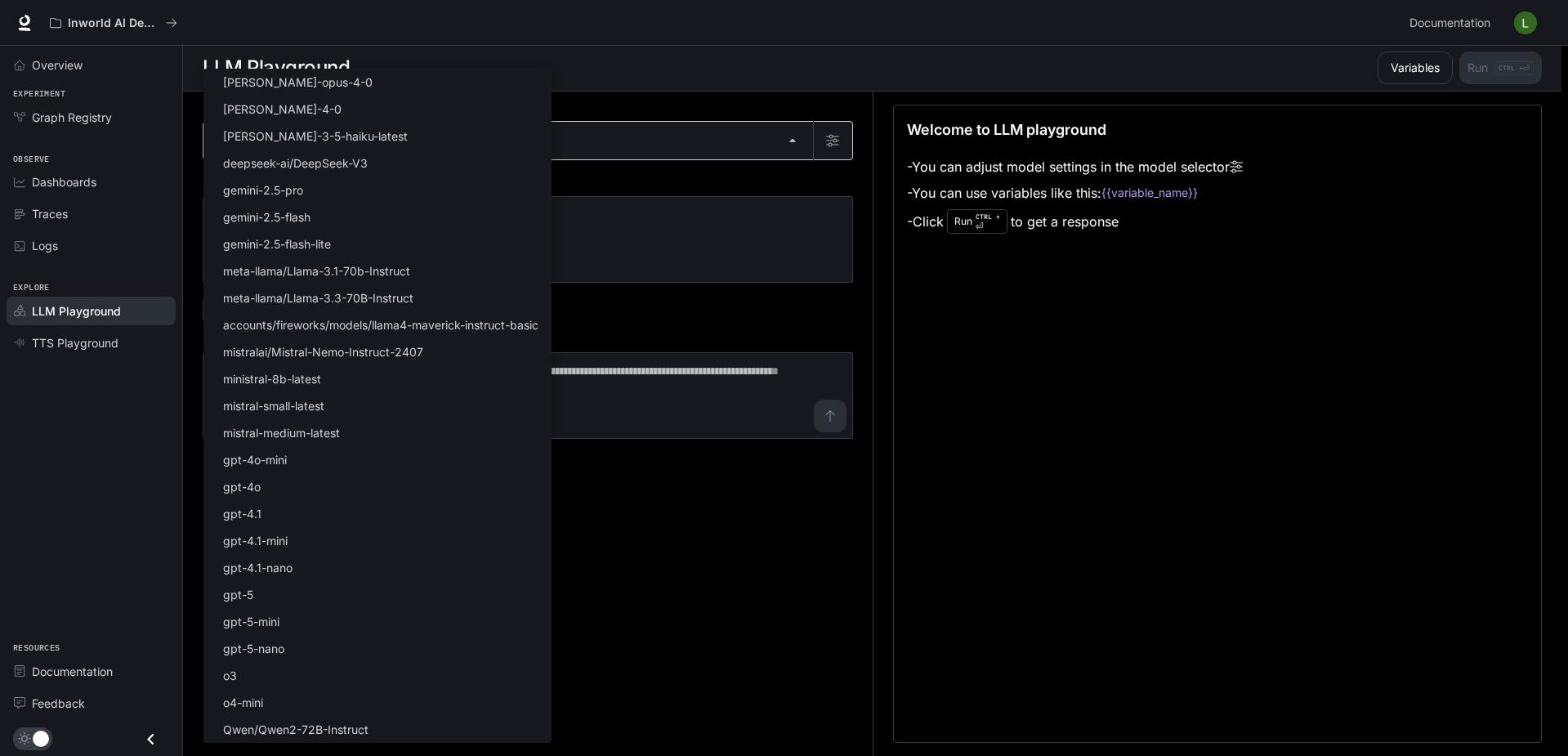
click at [314, 155] on body "Skip to main content Inworld AI Demos Documentation Documentation Portal Overvi…" at bounding box center [784, 378] width 1568 height 757
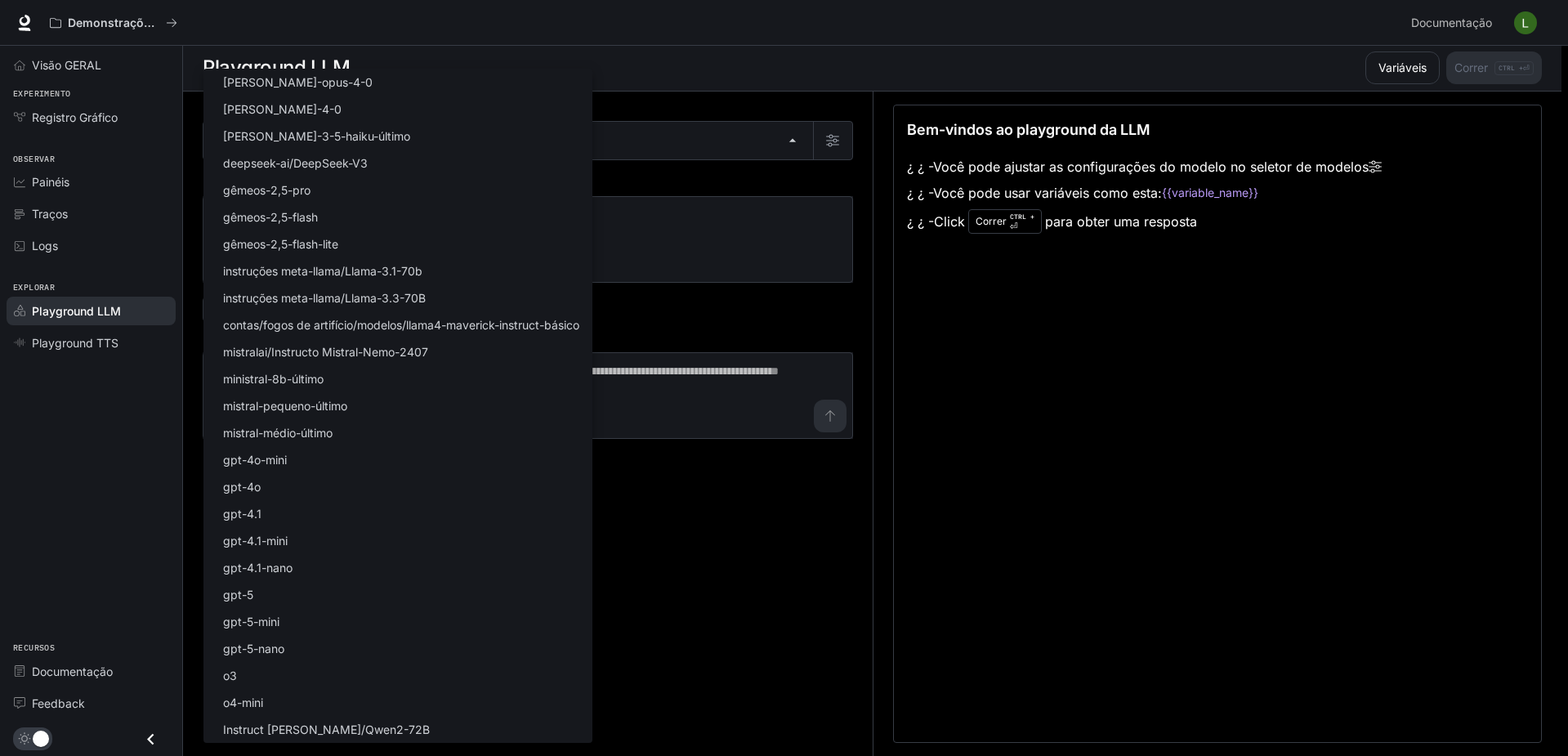
click at [975, 388] on div at bounding box center [784, 378] width 1568 height 756
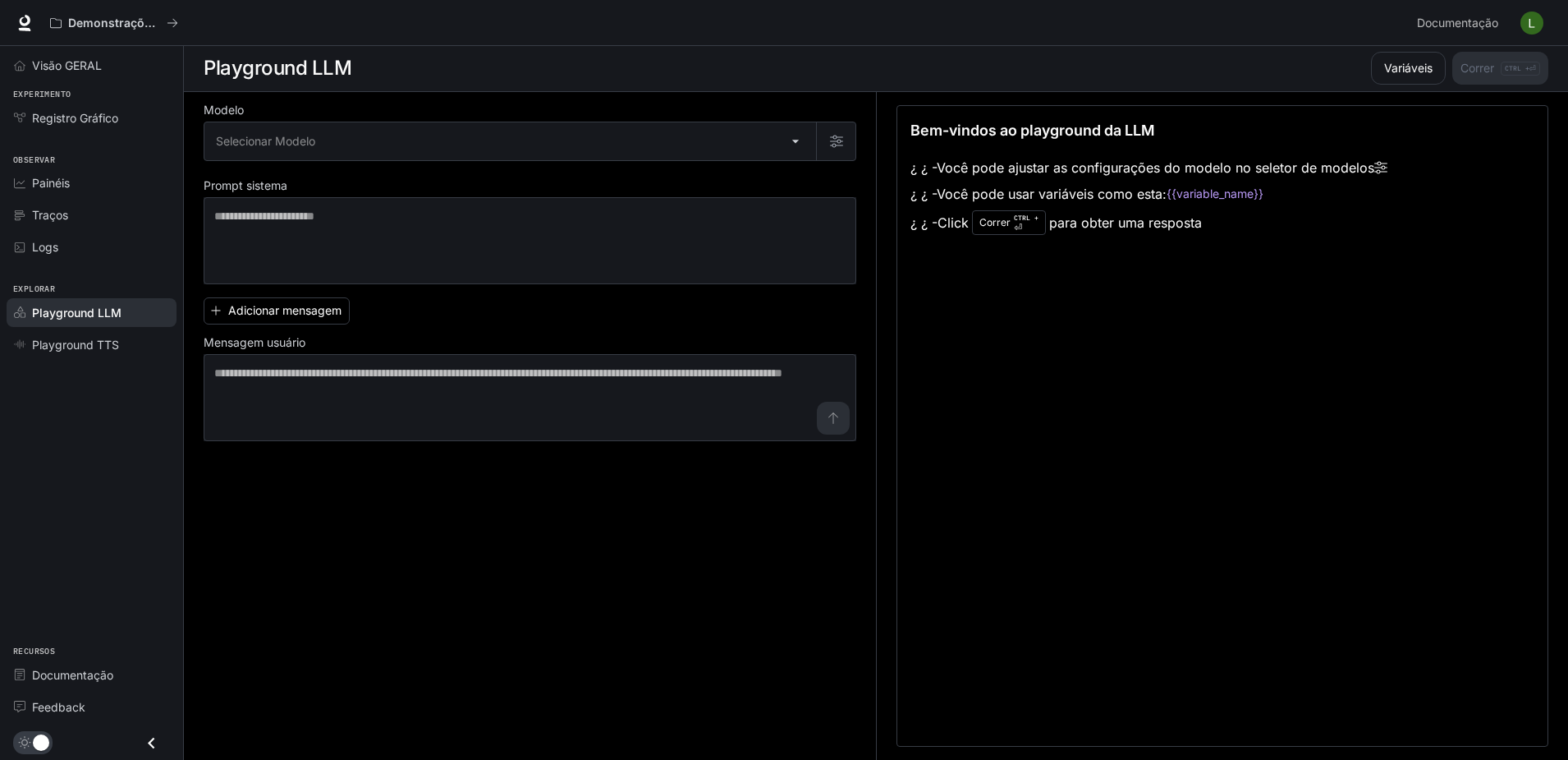
click at [1148, 328] on div "Bem-vindos ao playground da LLM ¿ ¿ - Você pode ajustar as configurações do mod…" at bounding box center [1223, 426] width 652 height 642
click at [1149, 214] on li "¿ ¿ - Click Correr CTRL + ⏎ para obter uma resposta" at bounding box center [1149, 222] width 477 height 31
click at [1131, 247] on div "Bem-vindos ao playground da LLM ¿ ¿ - Você pode ajustar as configurações do mod…" at bounding box center [1223, 426] width 652 height 642
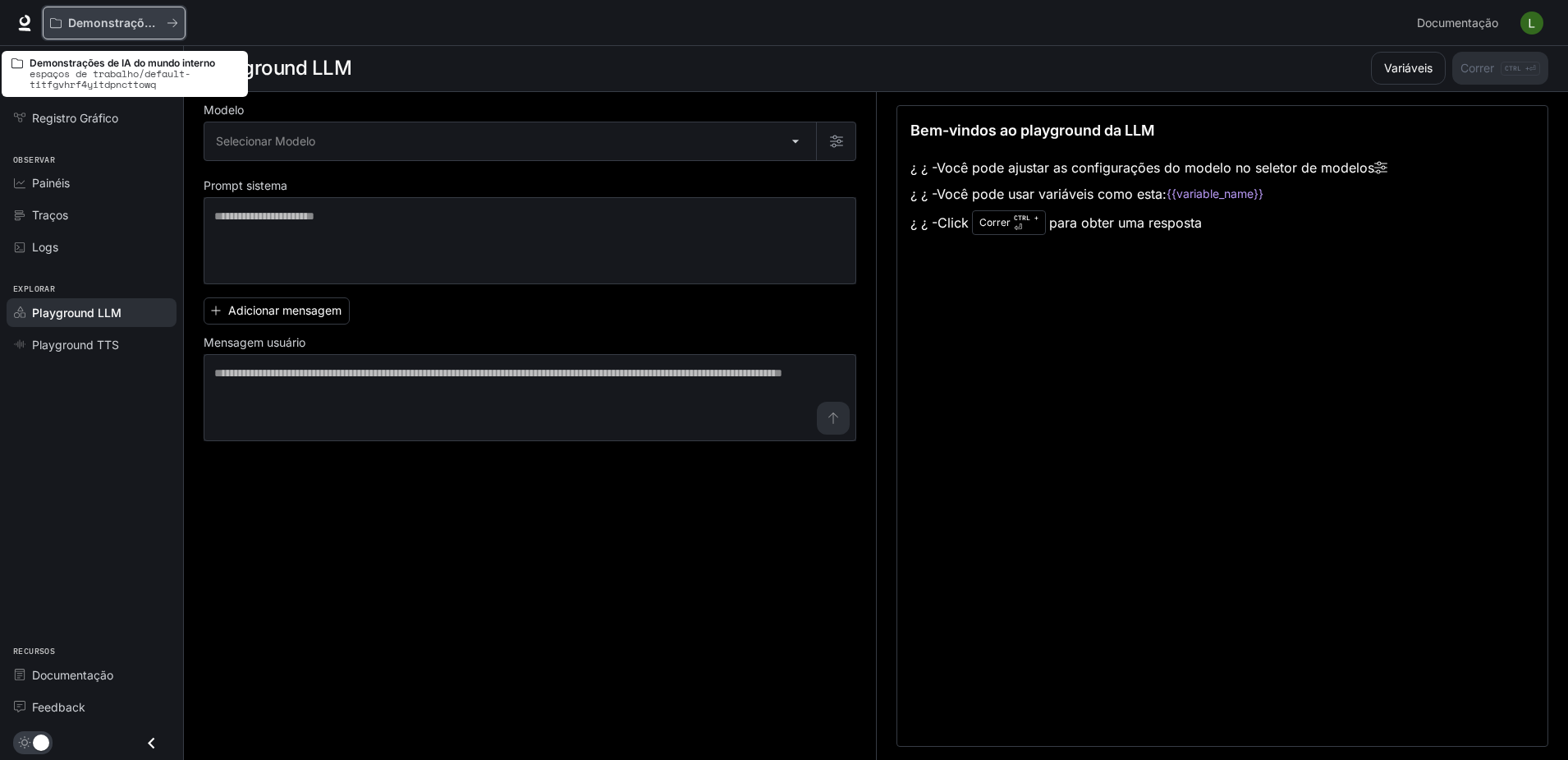
click at [103, 22] on p "Demonstrações de IA do mundo interno" at bounding box center [114, 23] width 92 height 14
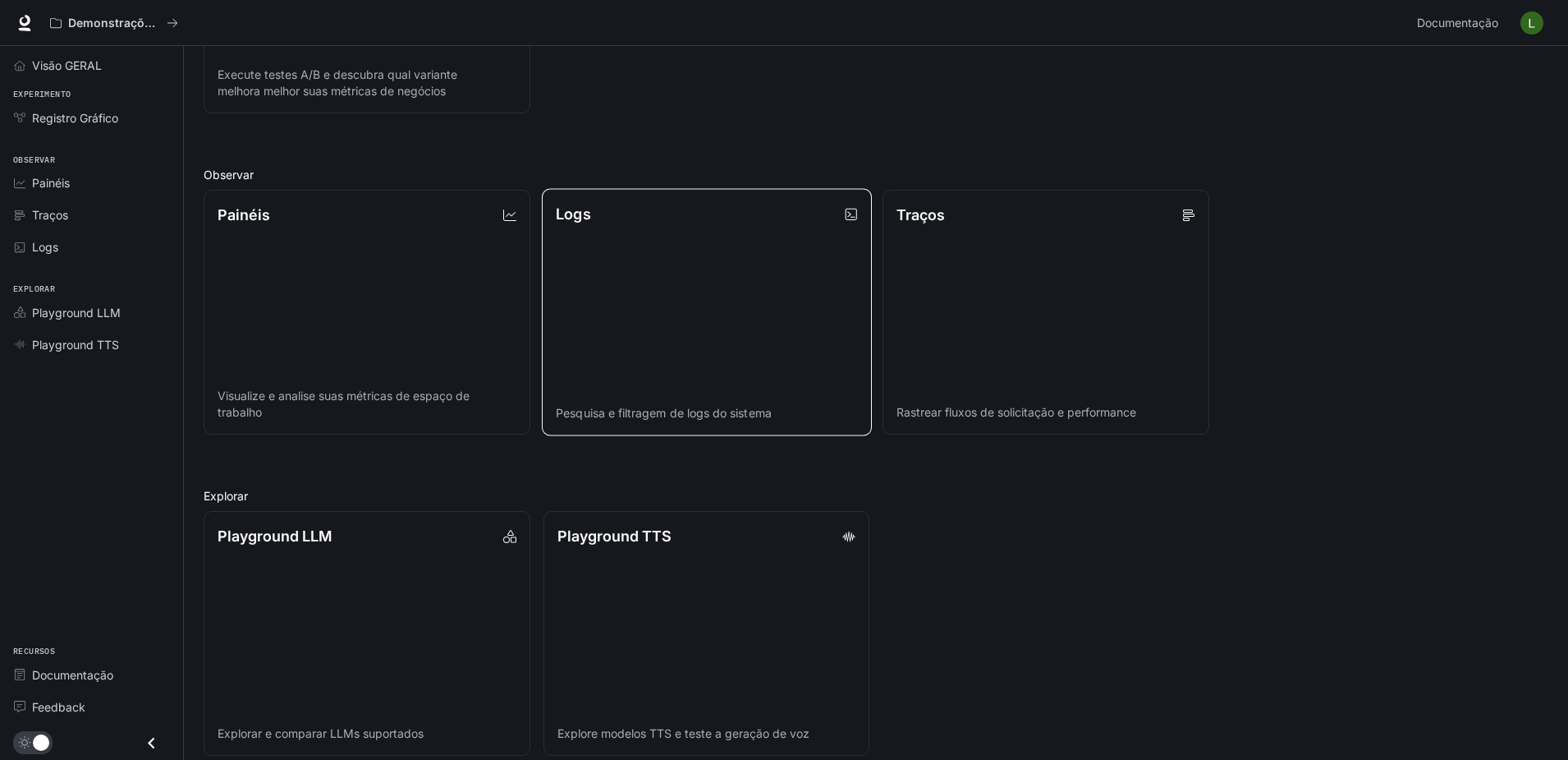
scroll to position [410, 0]
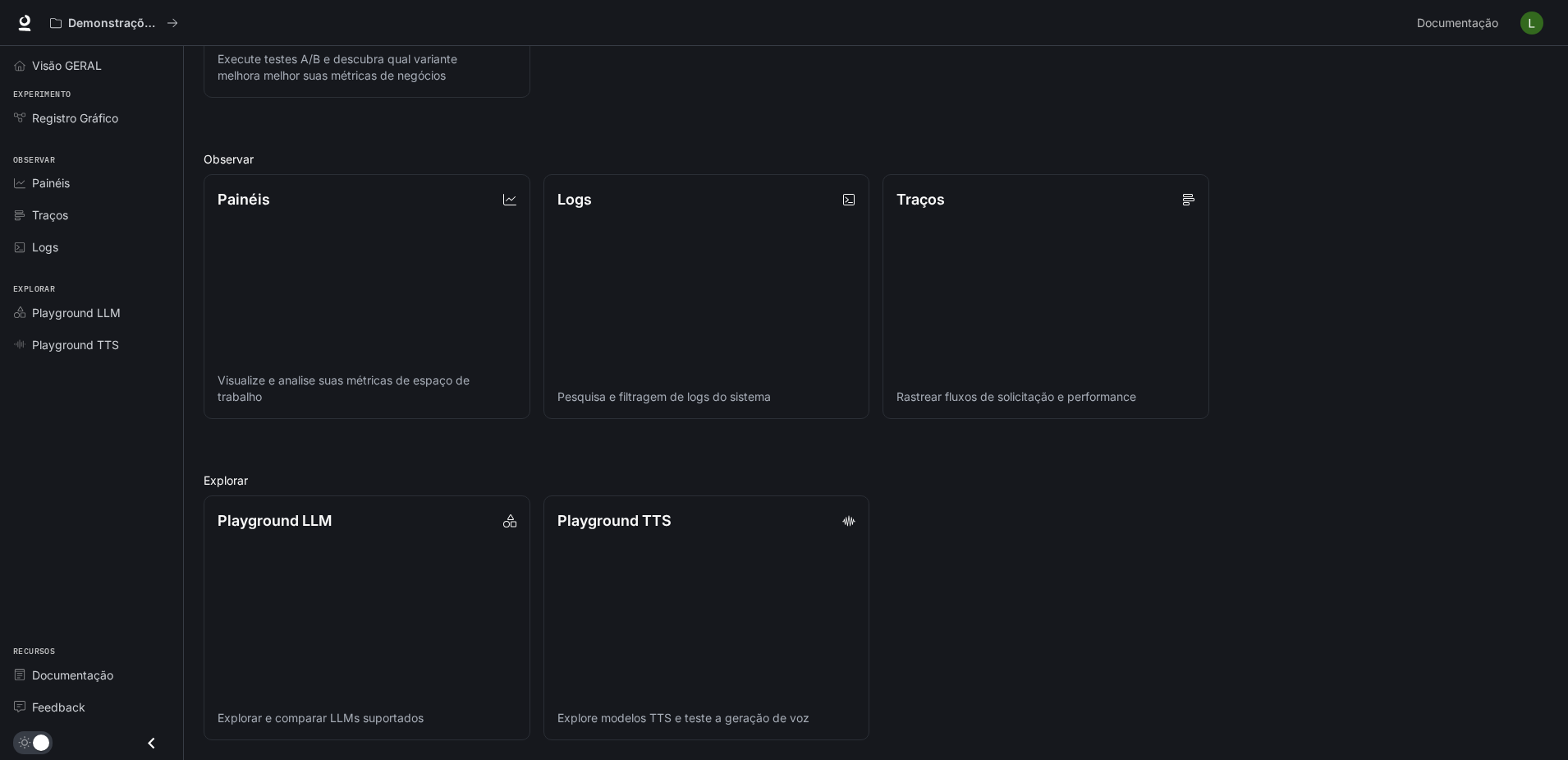
click at [159, 751] on icon "Close drawer" at bounding box center [150, 742] width 22 height 22
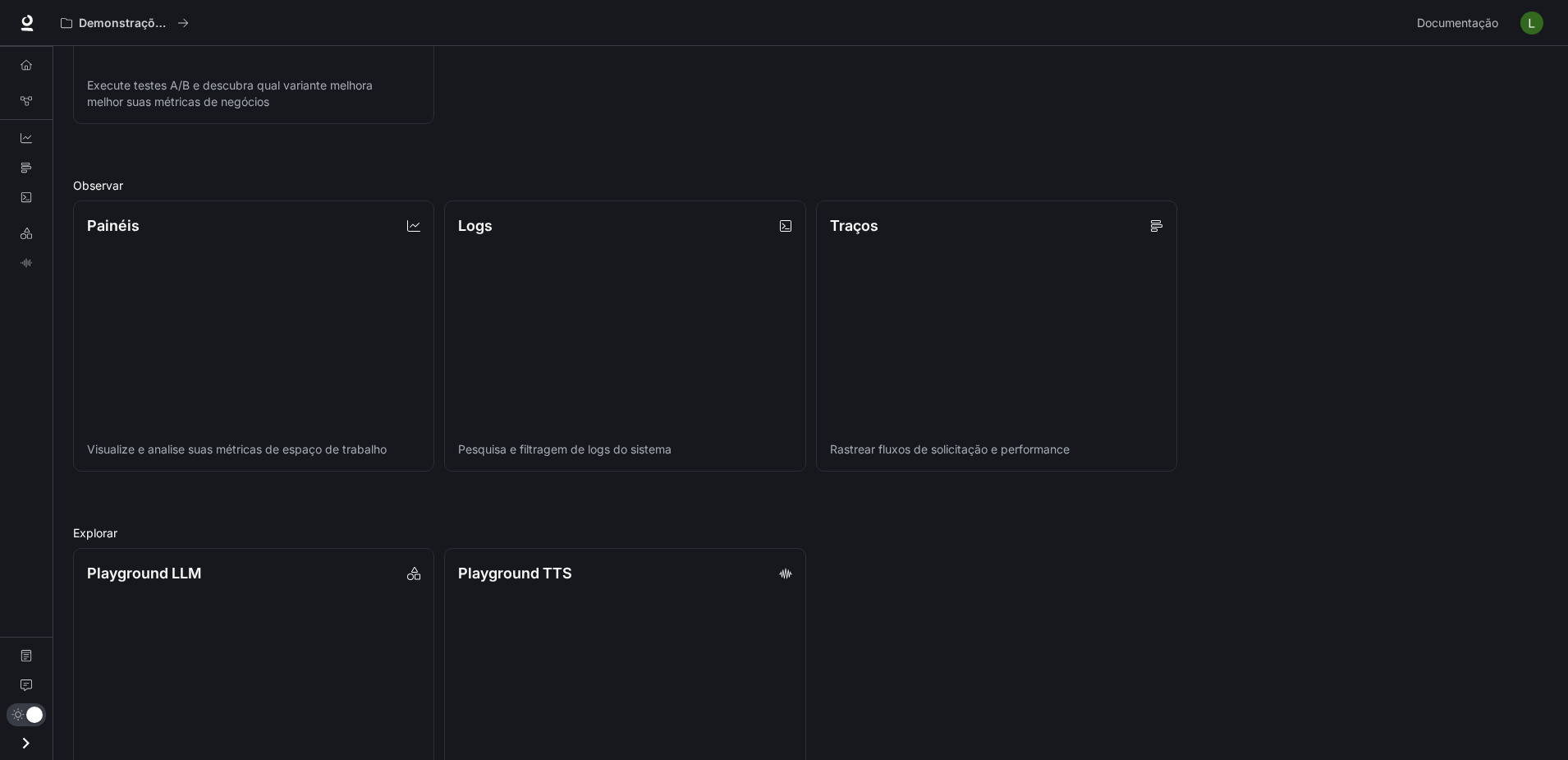
click at [17, 739] on icon "Open drawer" at bounding box center [26, 742] width 22 height 22
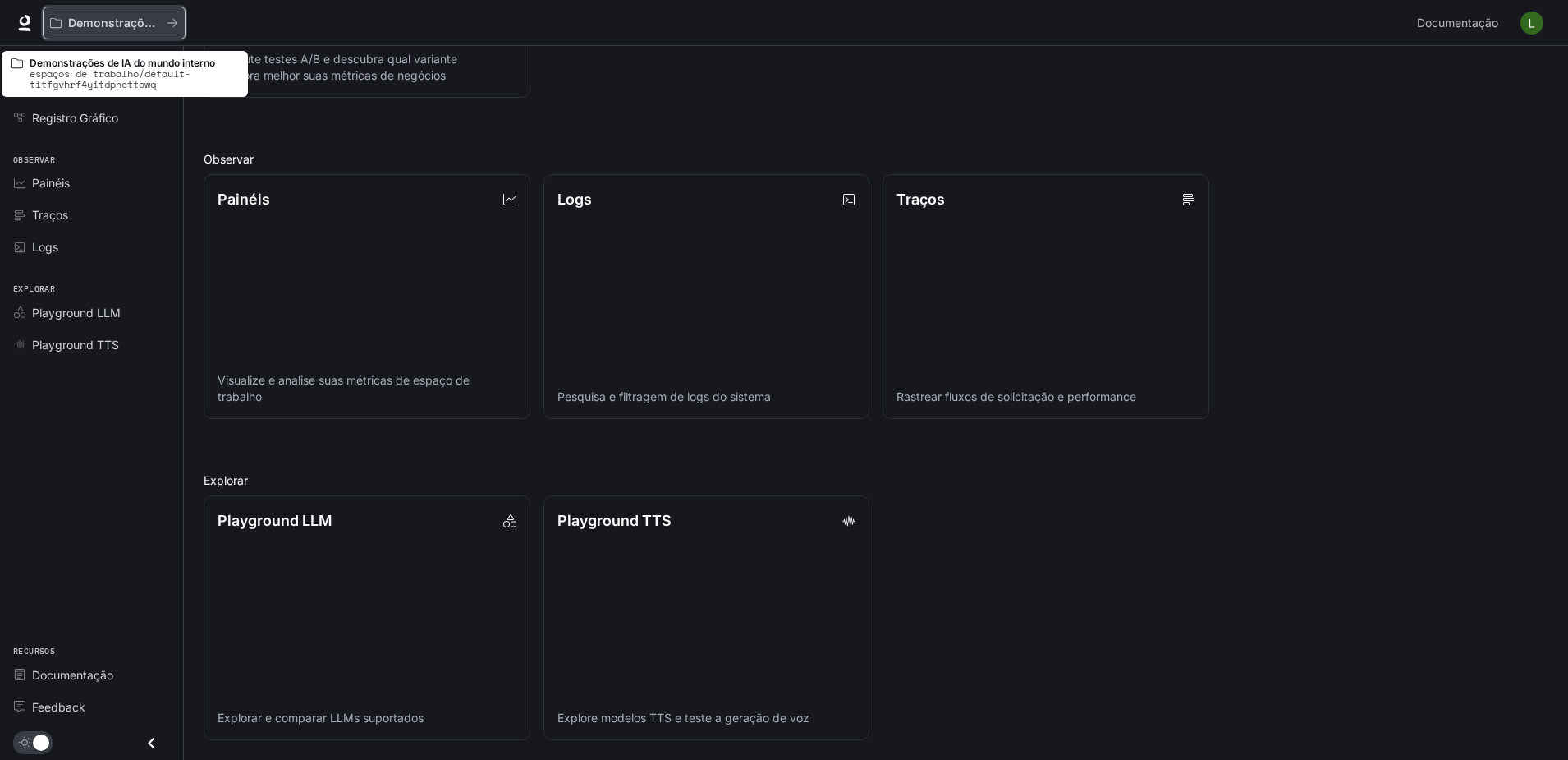
click at [76, 20] on p "Demonstrações de IA do mundo interno" at bounding box center [114, 23] width 92 height 14
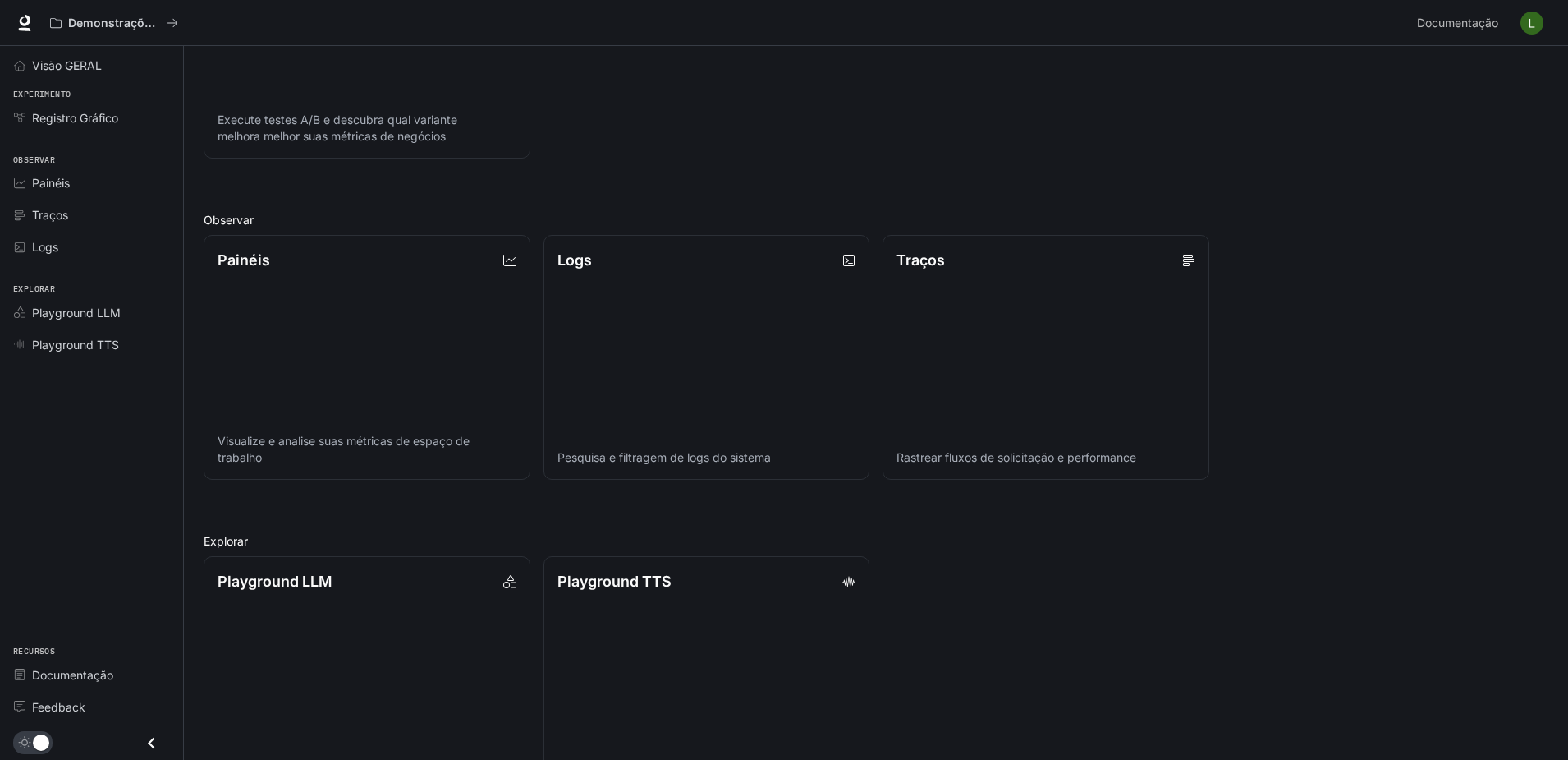
scroll to position [410, 0]
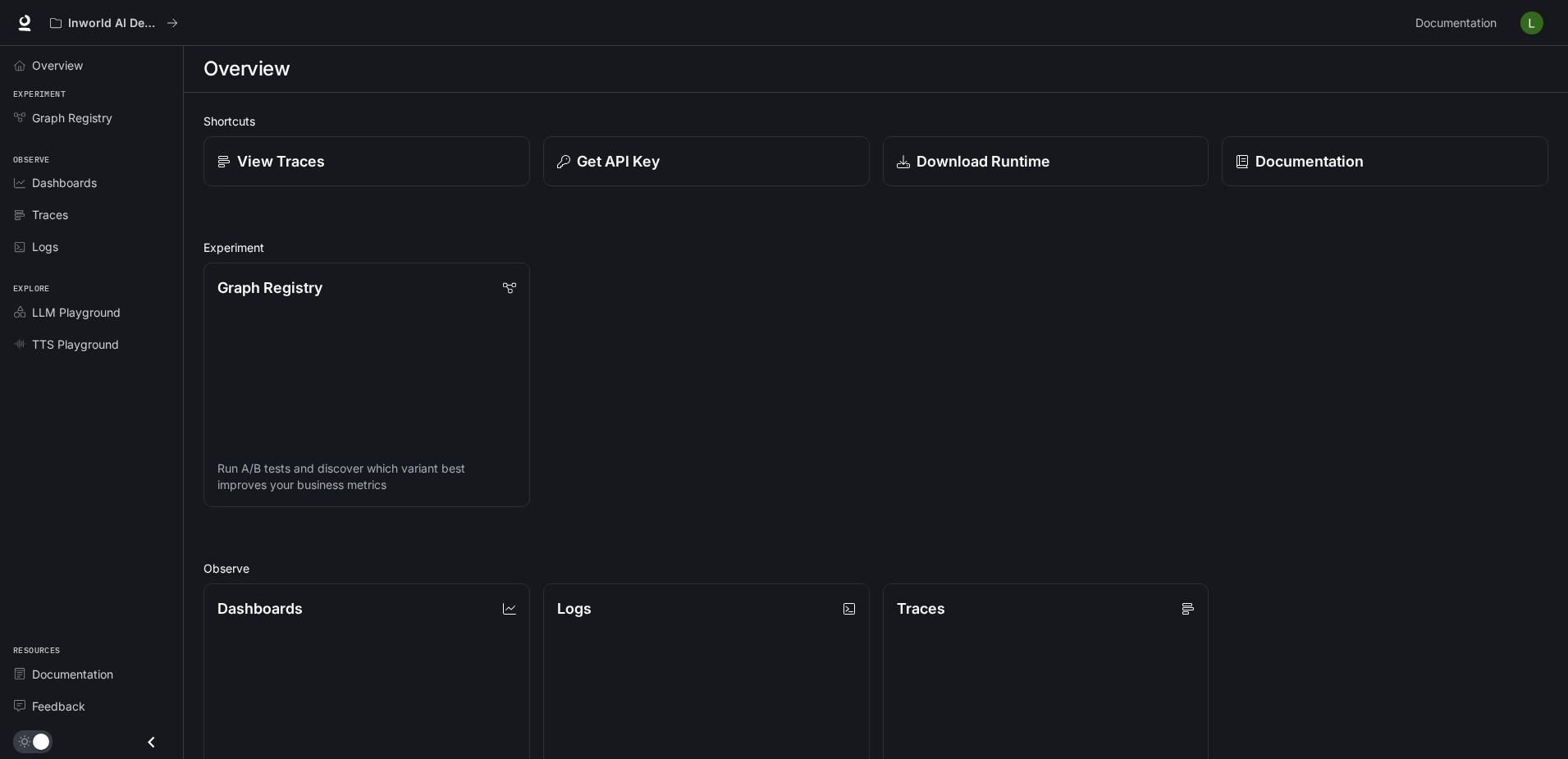
click at [964, 350] on div "Graph Registry Run A/B tests and discover which variant best improves your busi…" at bounding box center [869, 378] width 1358 height 257
click at [84, 307] on span "Playground LLM" at bounding box center [77, 312] width 89 height 17
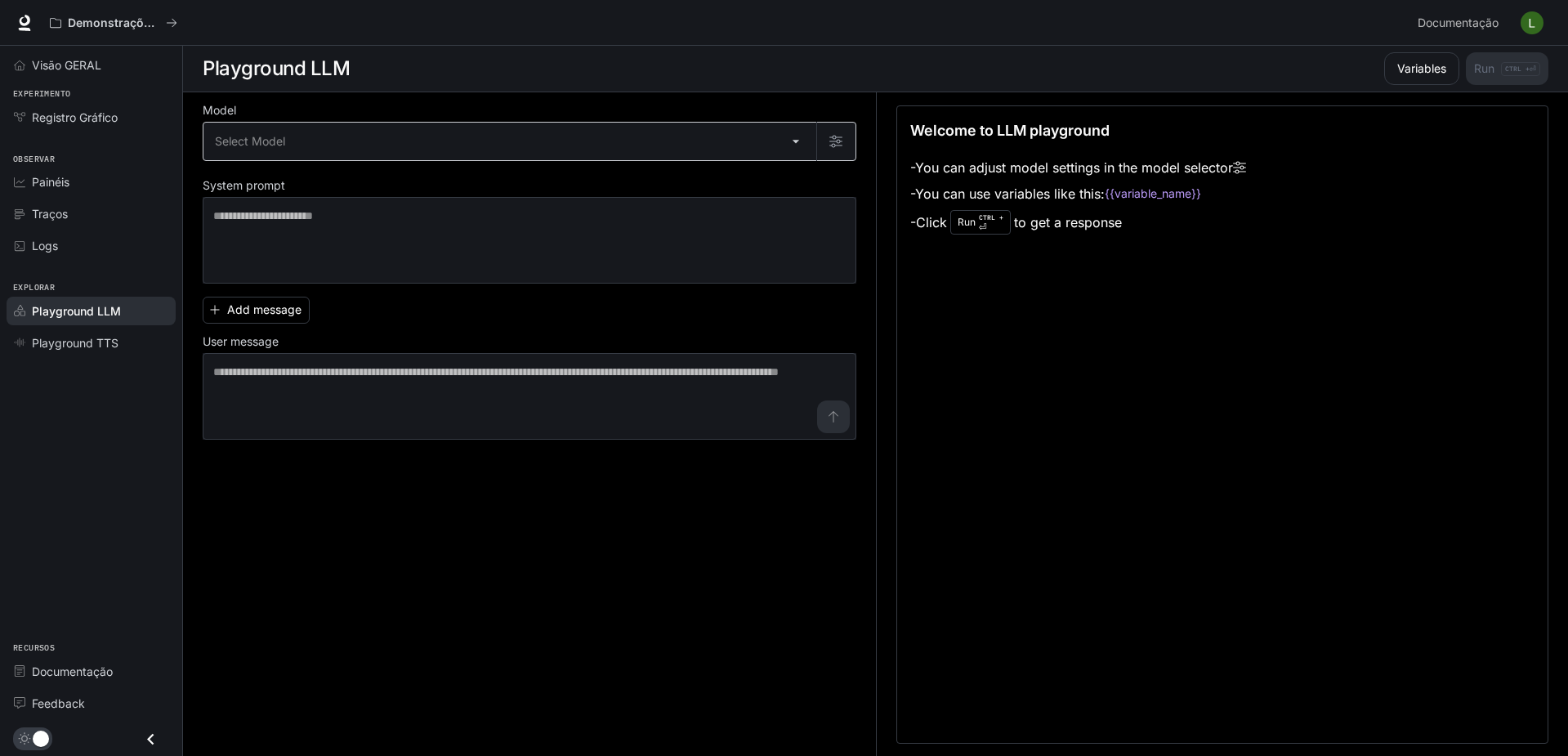
click at [356, 152] on body "Pule para o conteúdo principal Demonstrações de IA do mundo interno Documentaçã…" at bounding box center [784, 378] width 1568 height 757
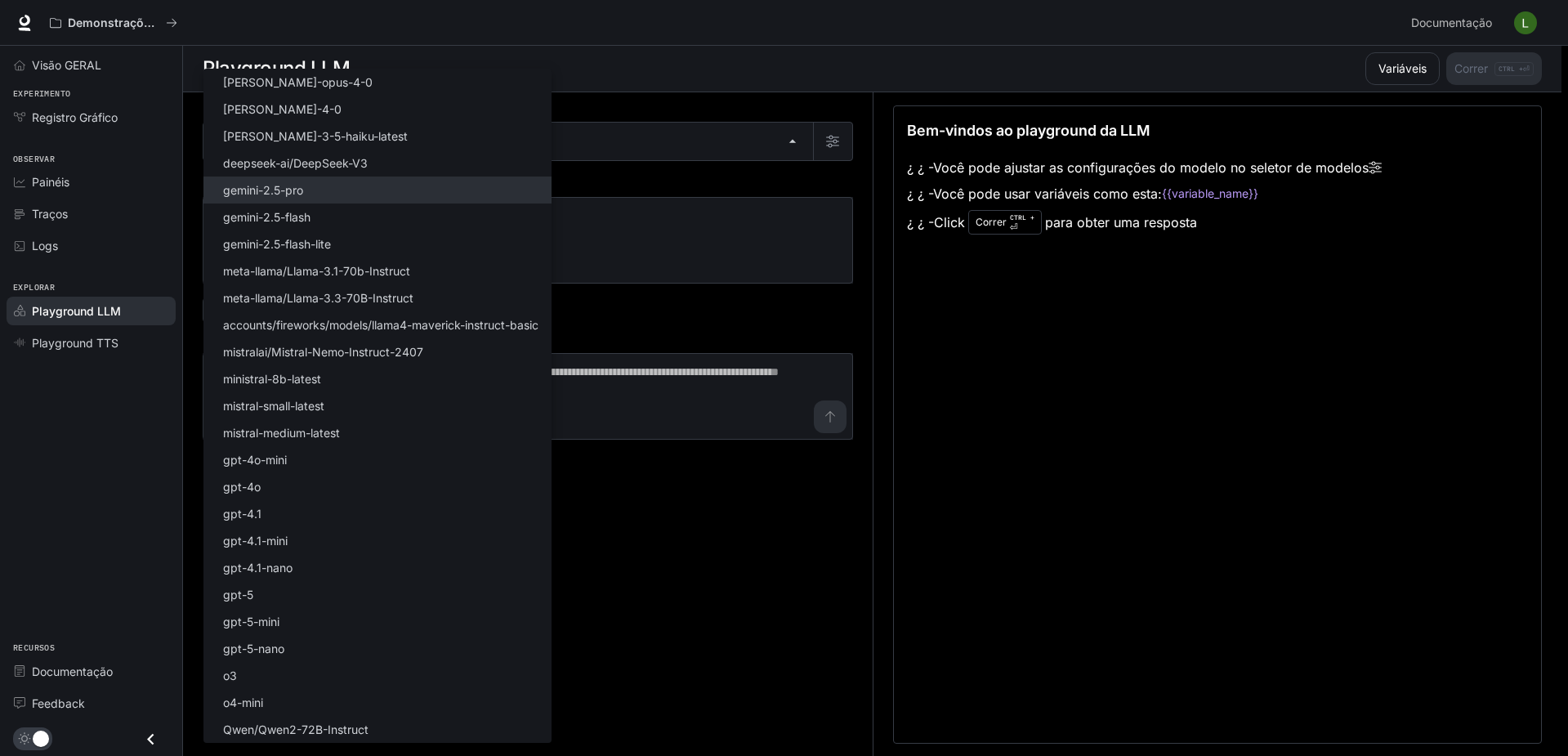
click at [302, 191] on p "gemini-2.5-pro" at bounding box center [263, 190] width 80 height 17
type input "**********"
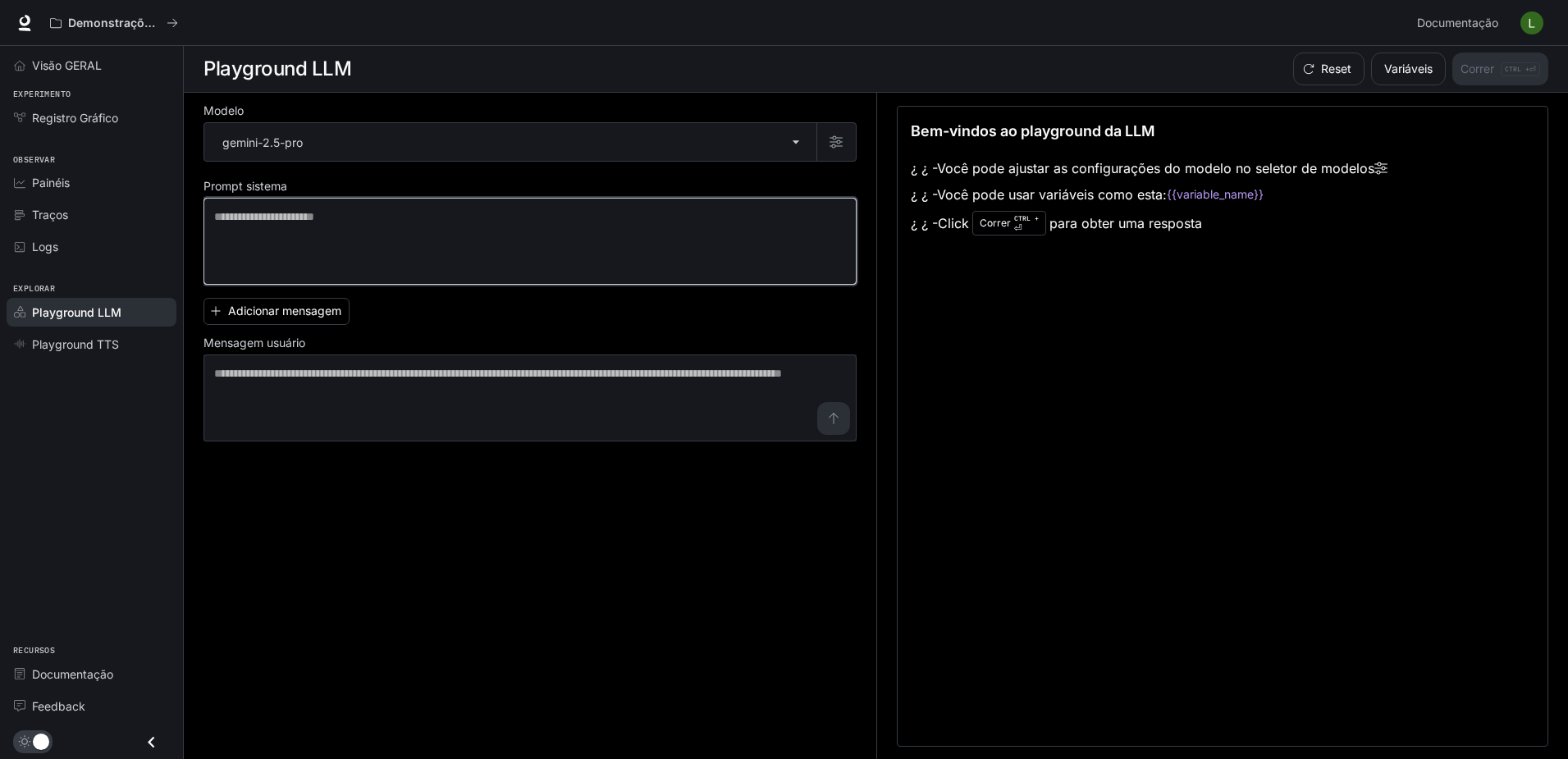
click at [317, 224] on textarea at bounding box center [530, 240] width 632 height 65
click at [1478, 66] on div "Reset Variáveis Correr CTRL + ⏎" at bounding box center [1418, 69] width 262 height 33
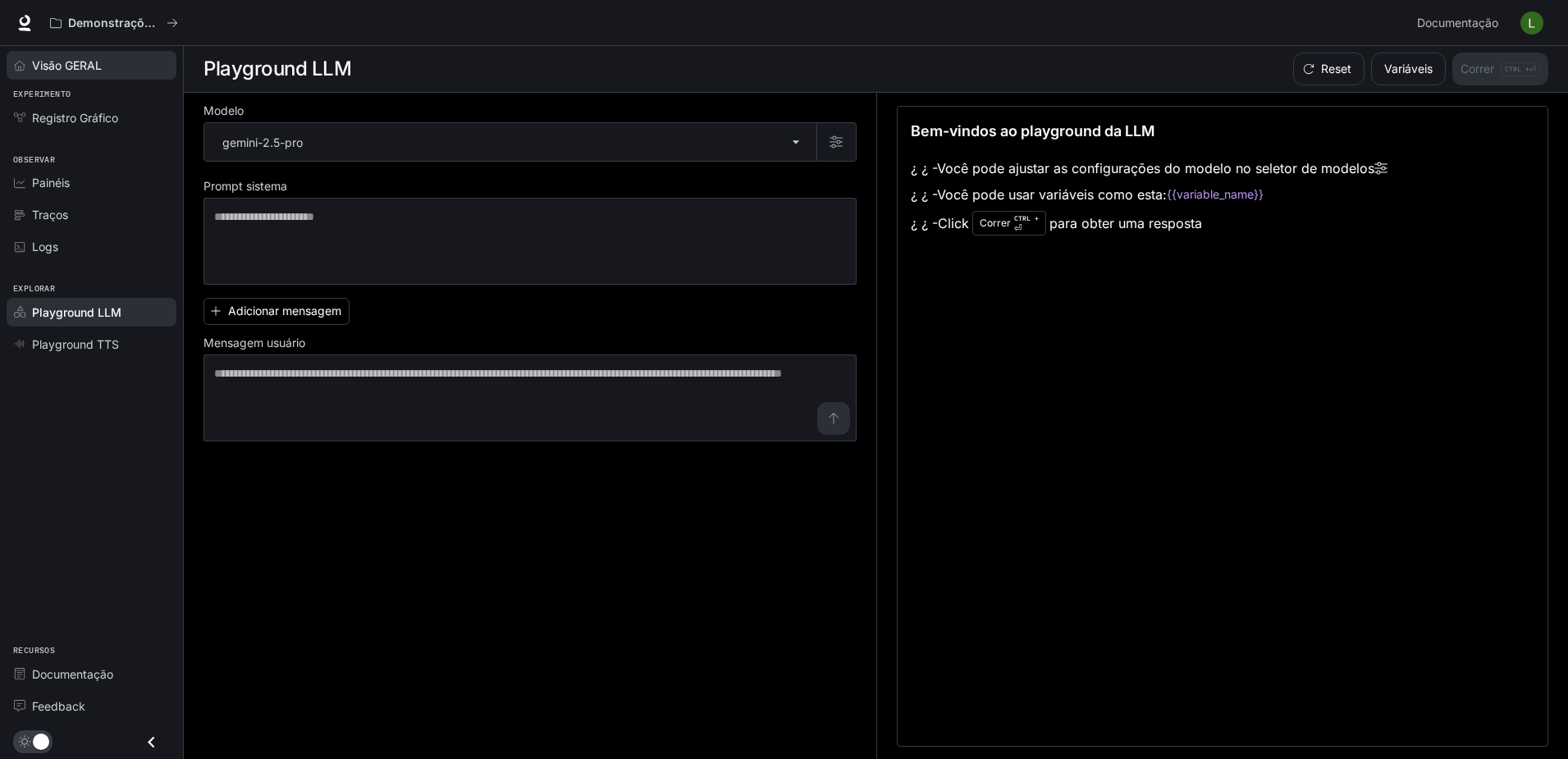
click at [65, 65] on span "Visão GERAL" at bounding box center [67, 65] width 70 height 17
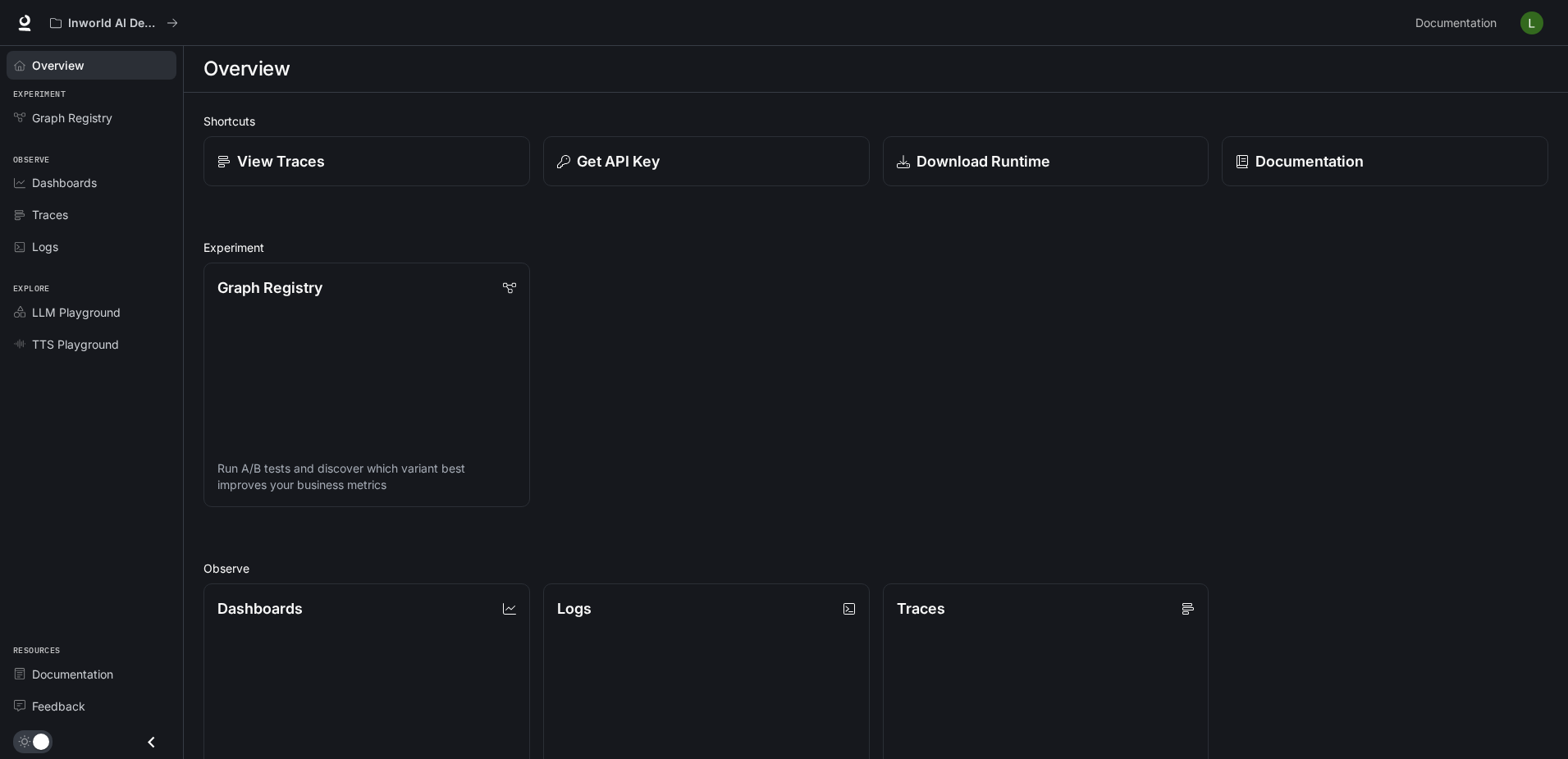
click at [793, 319] on div "Graph Registry Run A/B tests and discover which variant best improves your busi…" at bounding box center [869, 378] width 1358 height 257
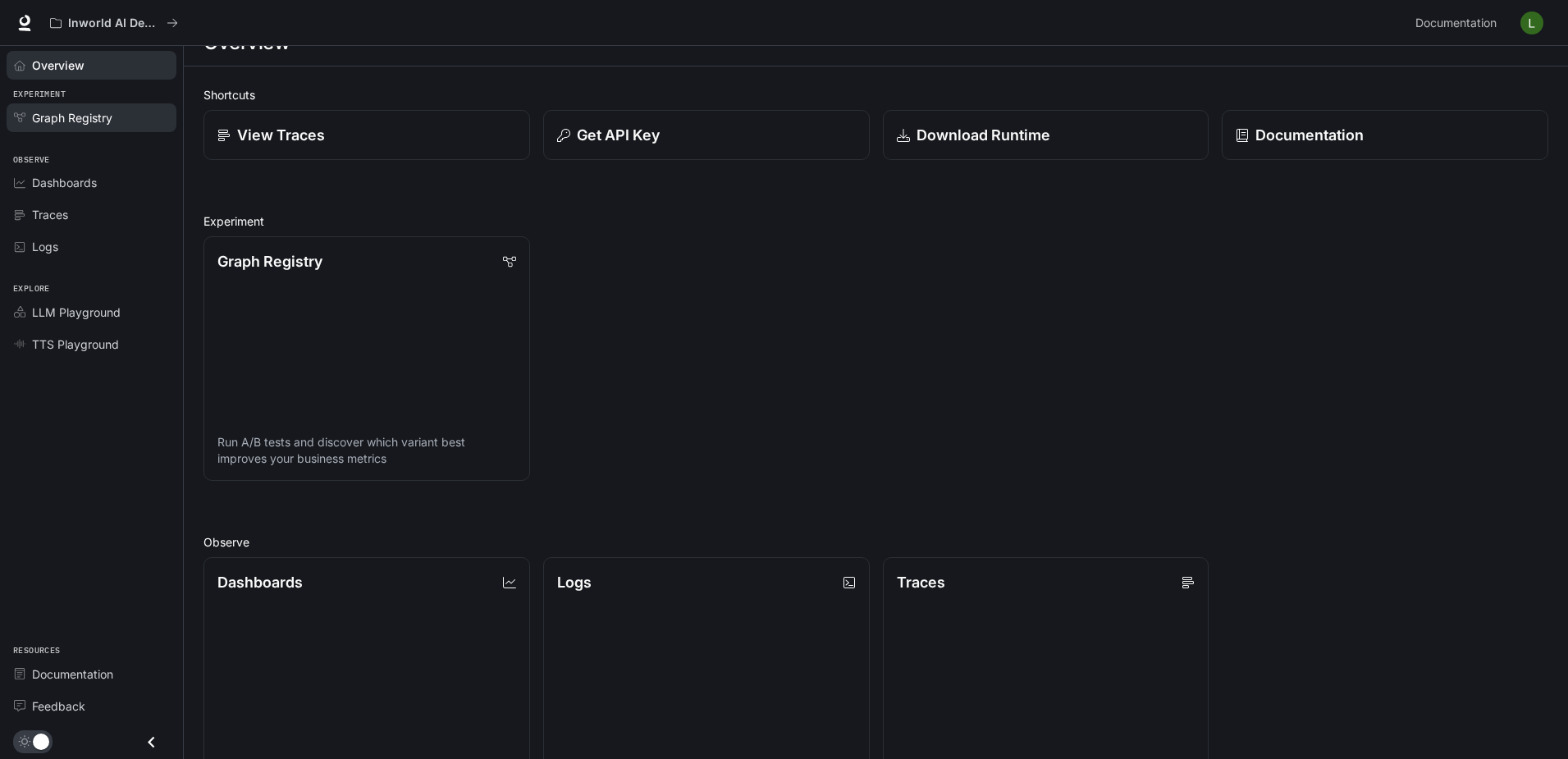
scroll to position [82, 0]
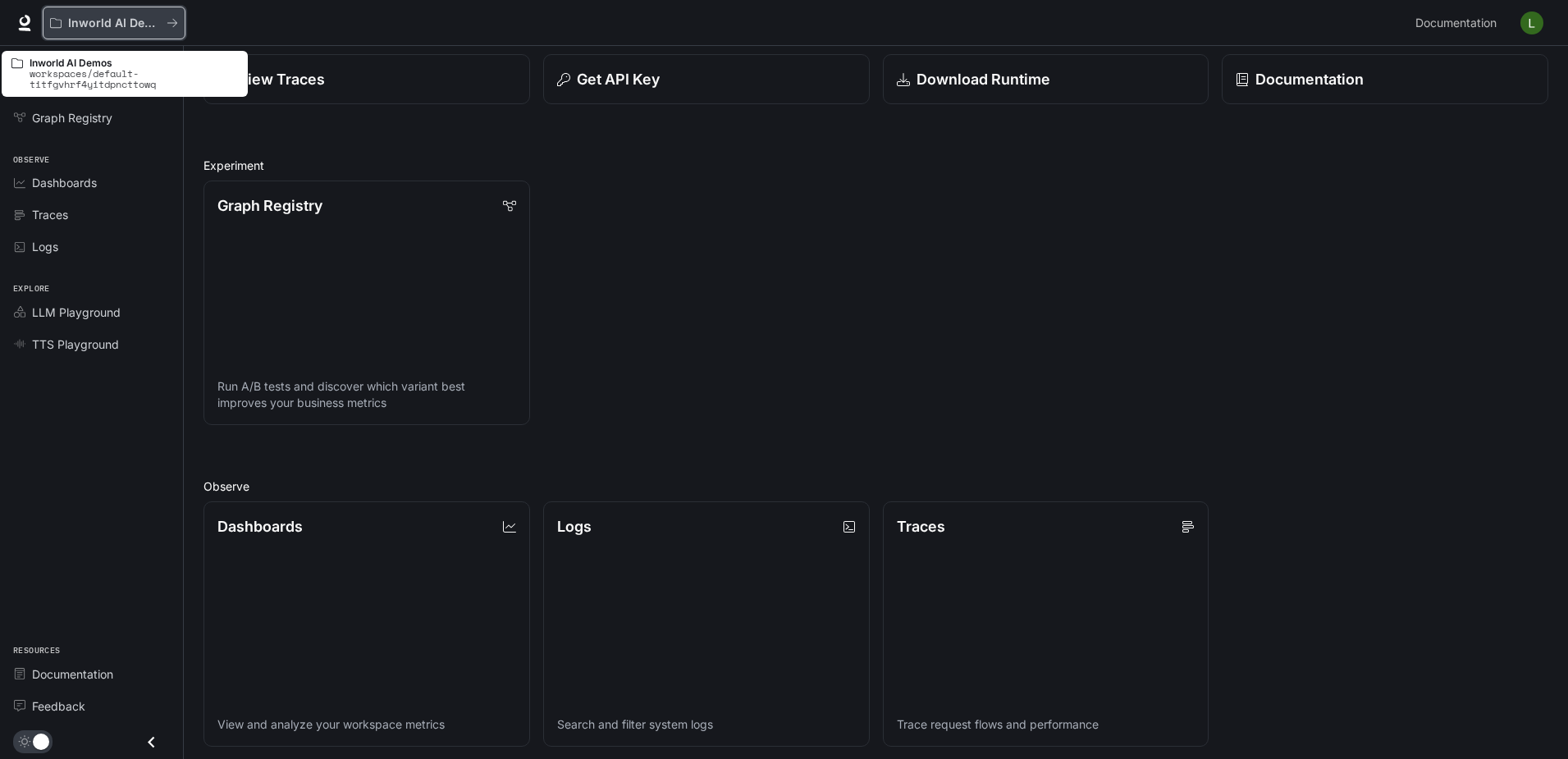
drag, startPoint x: 153, startPoint y: 37, endPoint x: 173, endPoint y: 23, distance: 24.4
click at [173, 23] on icon "All workspaces" at bounding box center [172, 23] width 9 height 9
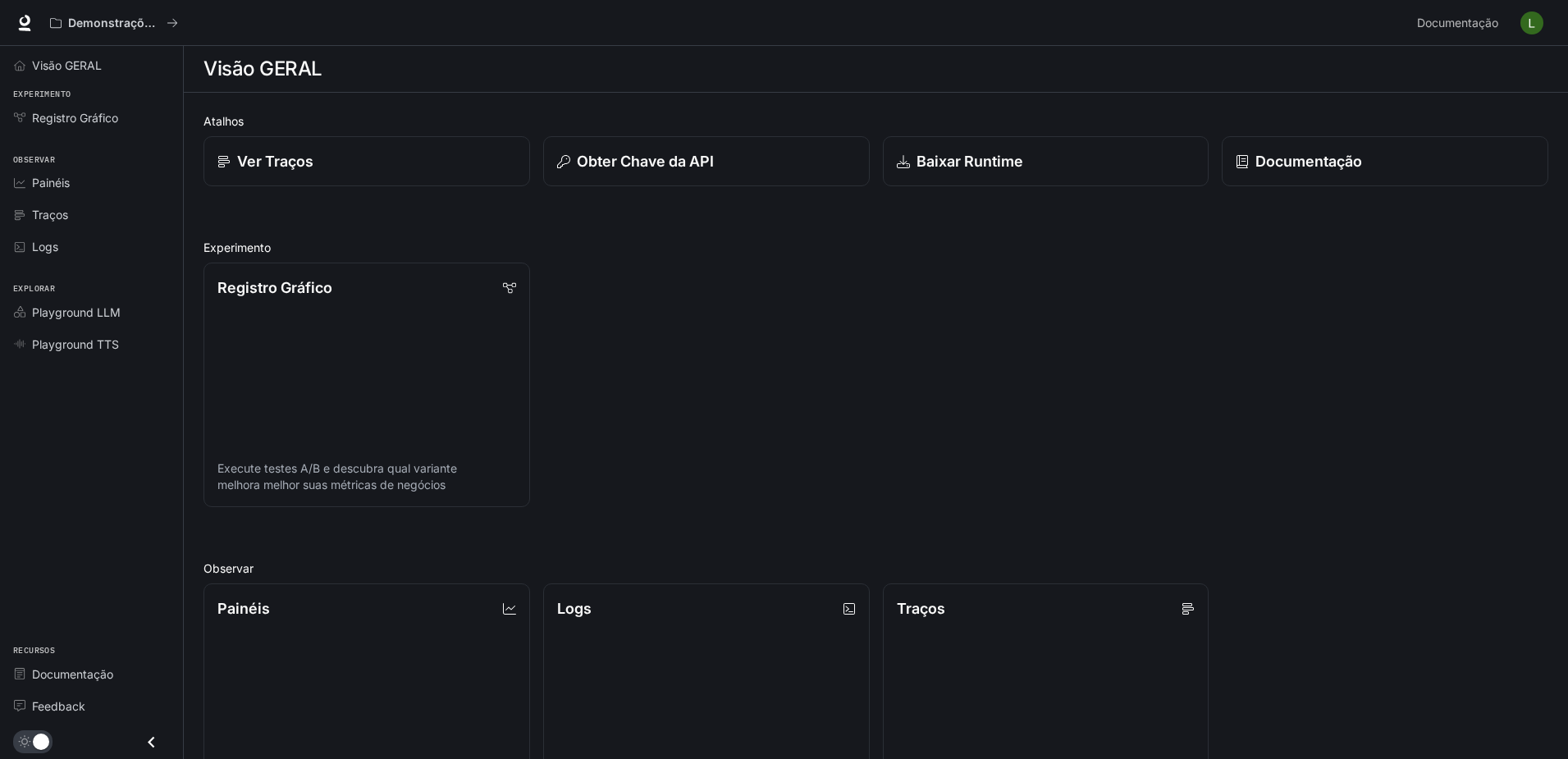
click at [1344, 208] on div "Atalhos Ver Traços Obter Chave da API Baixar Runtime Documentação Experimento R…" at bounding box center [876, 630] width 1345 height 1037
click at [1342, 165] on p "Documentação" at bounding box center [1309, 161] width 108 height 22
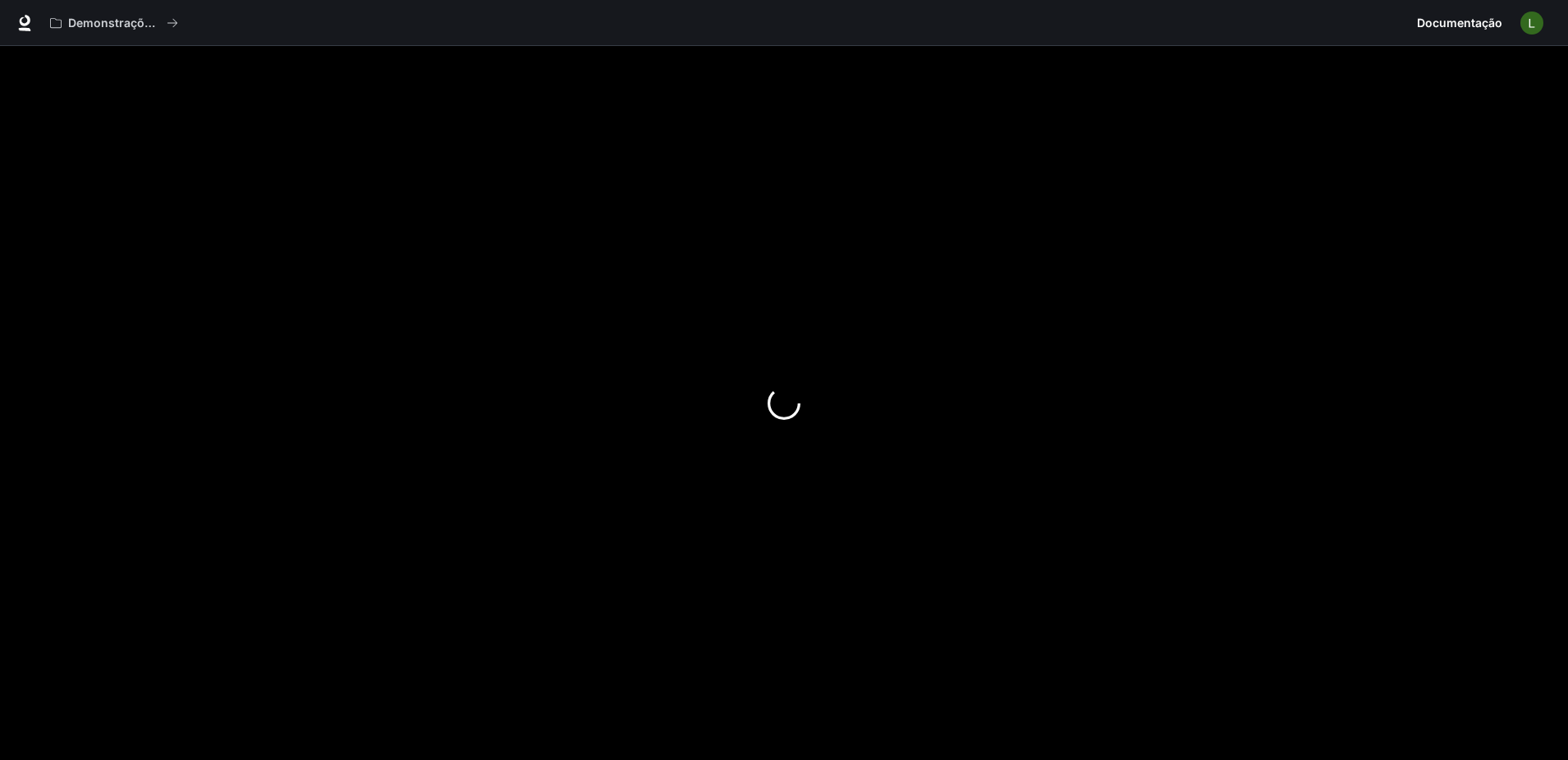
drag, startPoint x: 895, startPoint y: 438, endPoint x: 728, endPoint y: 506, distance: 180.3
click at [728, 506] on div at bounding box center [784, 403] width 1568 height 714
drag, startPoint x: 953, startPoint y: 400, endPoint x: 713, endPoint y: 288, distance: 264.8
click at [876, 519] on div at bounding box center [784, 403] width 1568 height 714
drag, startPoint x: 713, startPoint y: 288, endPoint x: 996, endPoint y: 323, distance: 285.2
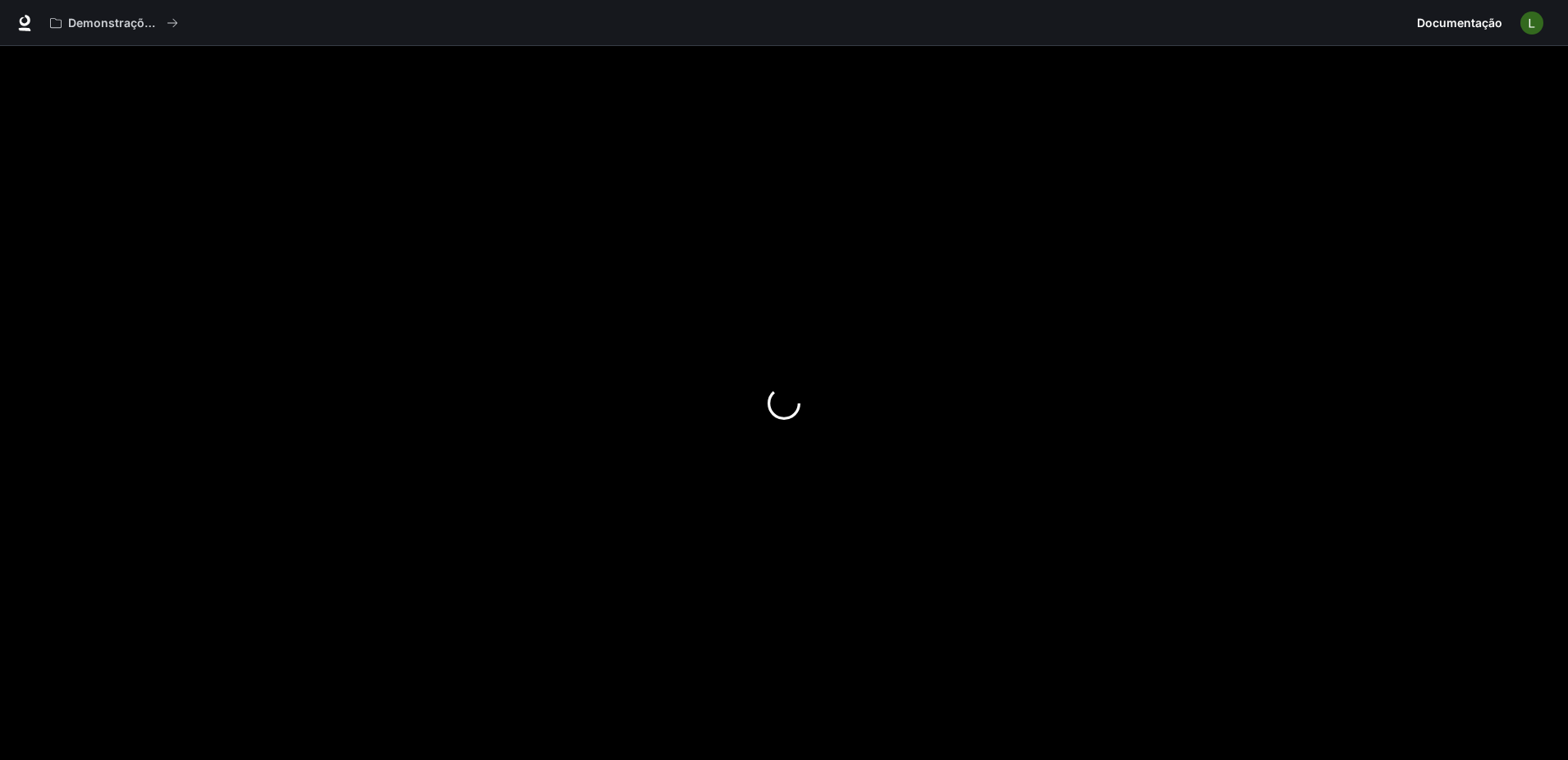
click at [835, 427] on div at bounding box center [784, 403] width 1568 height 714
drag, startPoint x: 853, startPoint y: 433, endPoint x: 731, endPoint y: 122, distance: 334.1
click at [671, 229] on div at bounding box center [784, 403] width 1568 height 714
drag, startPoint x: 885, startPoint y: 386, endPoint x: 790, endPoint y: 318, distance: 116.8
click at [692, 445] on div at bounding box center [784, 403] width 1568 height 714
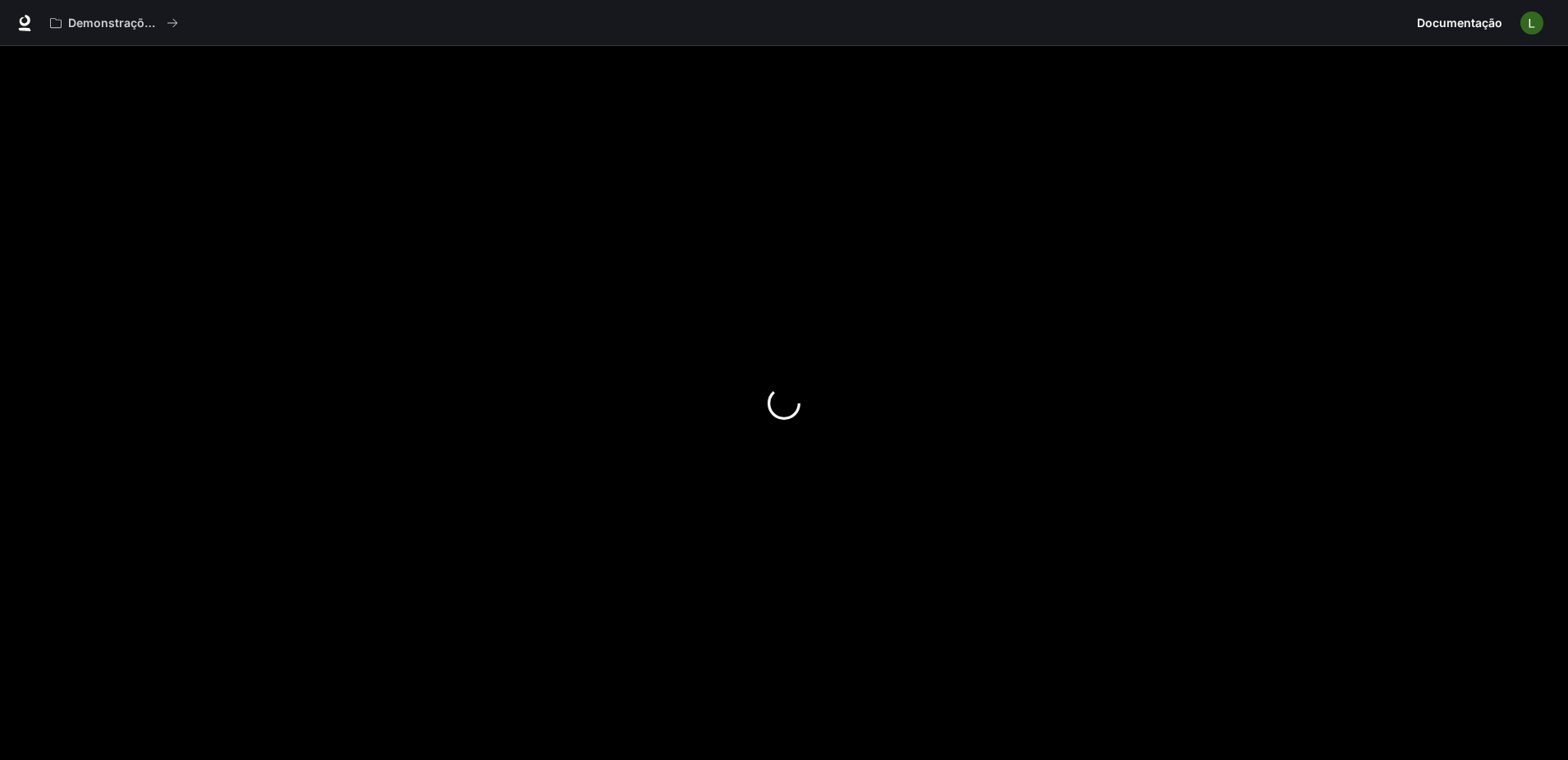
drag, startPoint x: 894, startPoint y: 316, endPoint x: 657, endPoint y: 345, distance: 238.8
click at [588, 397] on div at bounding box center [784, 403] width 1568 height 714
drag, startPoint x: 1005, startPoint y: 68, endPoint x: 308, endPoint y: 170, distance: 704.4
click at [158, 332] on div at bounding box center [784, 403] width 1568 height 714
drag, startPoint x: 902, startPoint y: 351, endPoint x: 1380, endPoint y: 302, distance: 480.5
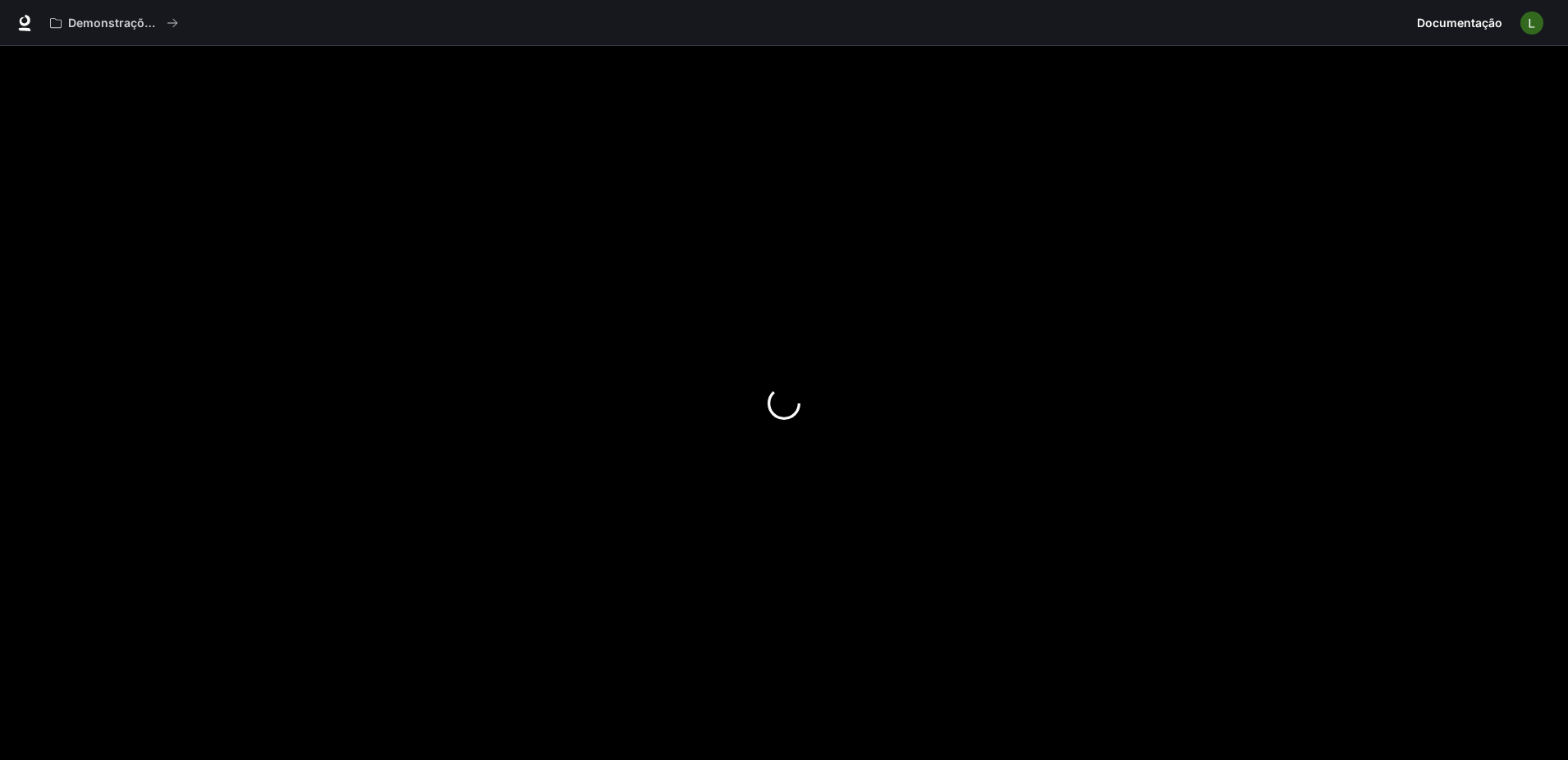
click at [1247, 427] on div at bounding box center [784, 403] width 1568 height 714
drag, startPoint x: 1011, startPoint y: 427, endPoint x: 928, endPoint y: 456, distance: 87.9
click at [928, 456] on div at bounding box center [784, 403] width 1568 height 714
click at [959, 468] on div at bounding box center [784, 403] width 1568 height 714
click at [141, 30] on button "Demonstrações de IA do mundo interno" at bounding box center [114, 23] width 143 height 33
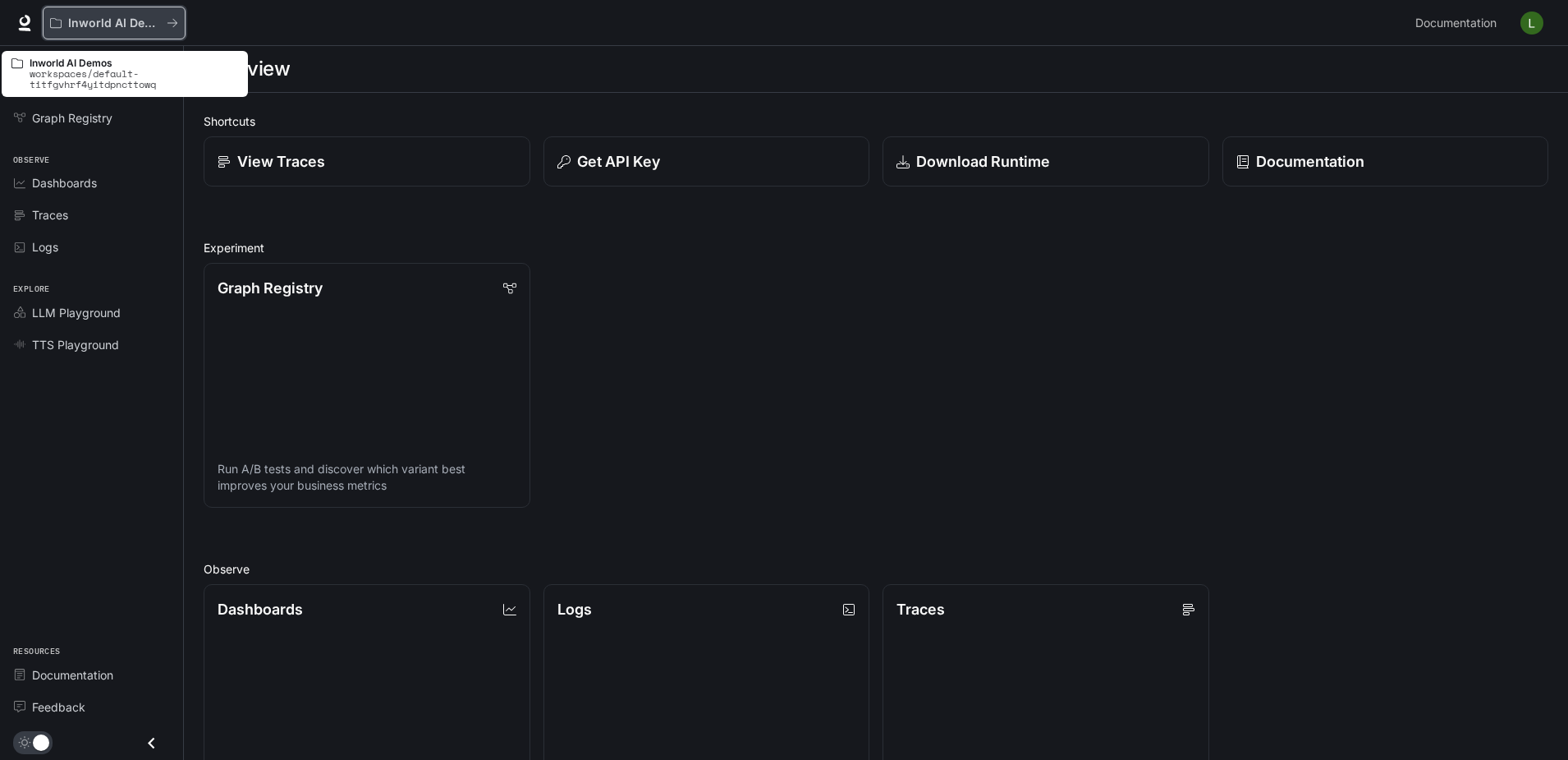
click at [130, 12] on button "Inworld AI Demos" at bounding box center [114, 23] width 143 height 33
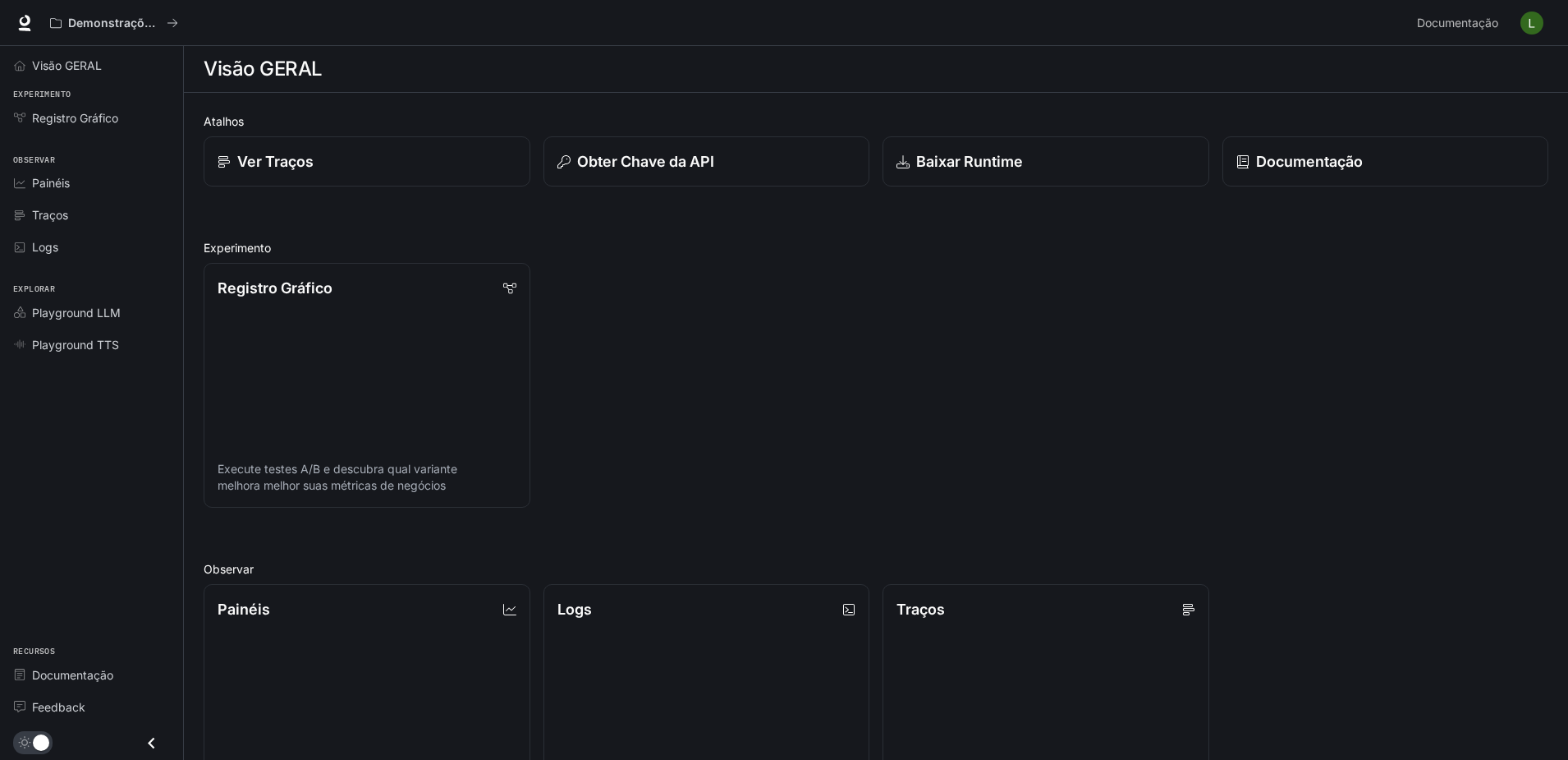
click at [1517, 30] on button "button" at bounding box center [1532, 23] width 33 height 33
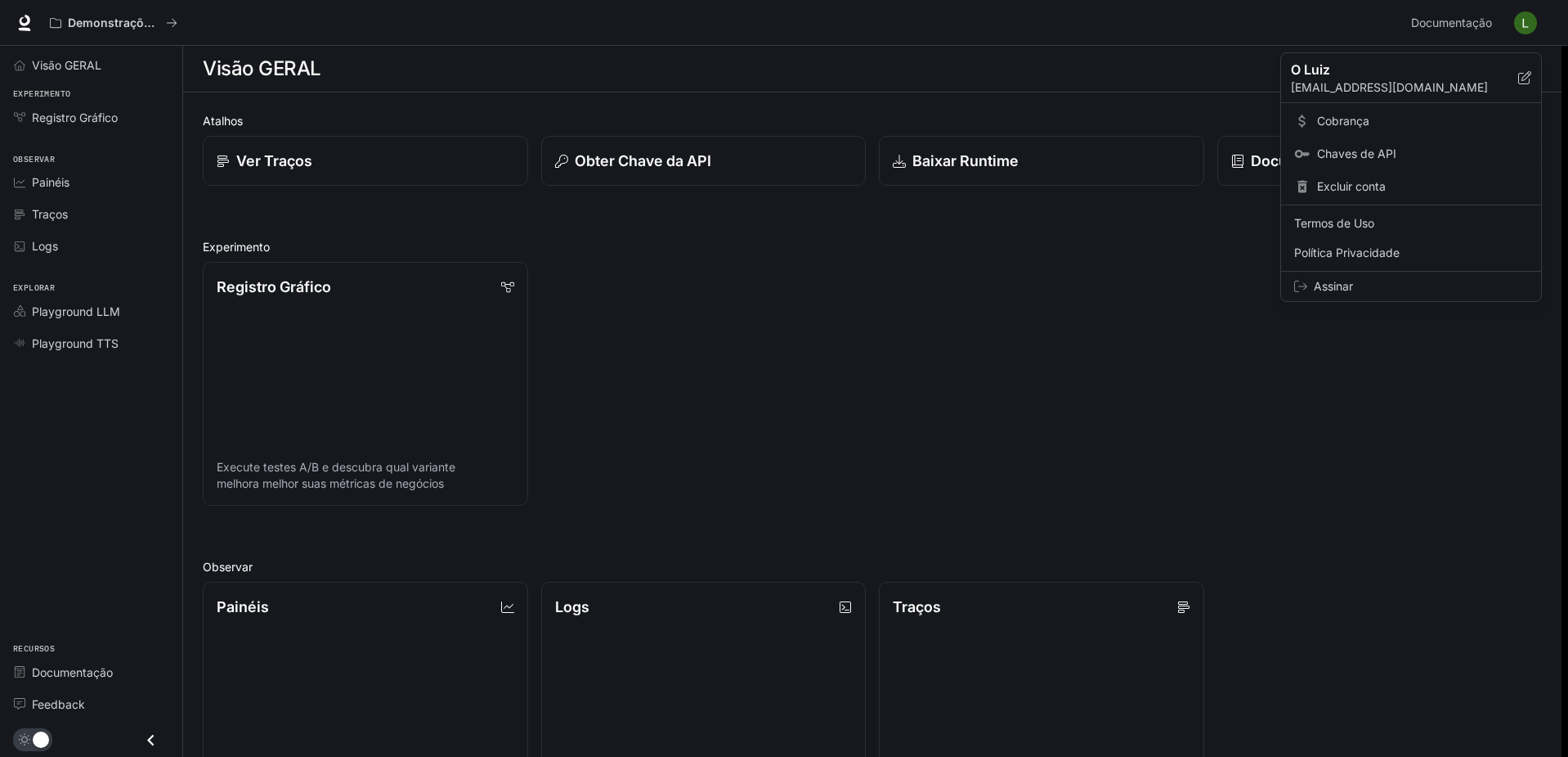
click at [1357, 150] on span "Chaves de API" at bounding box center [1423, 153] width 211 height 16
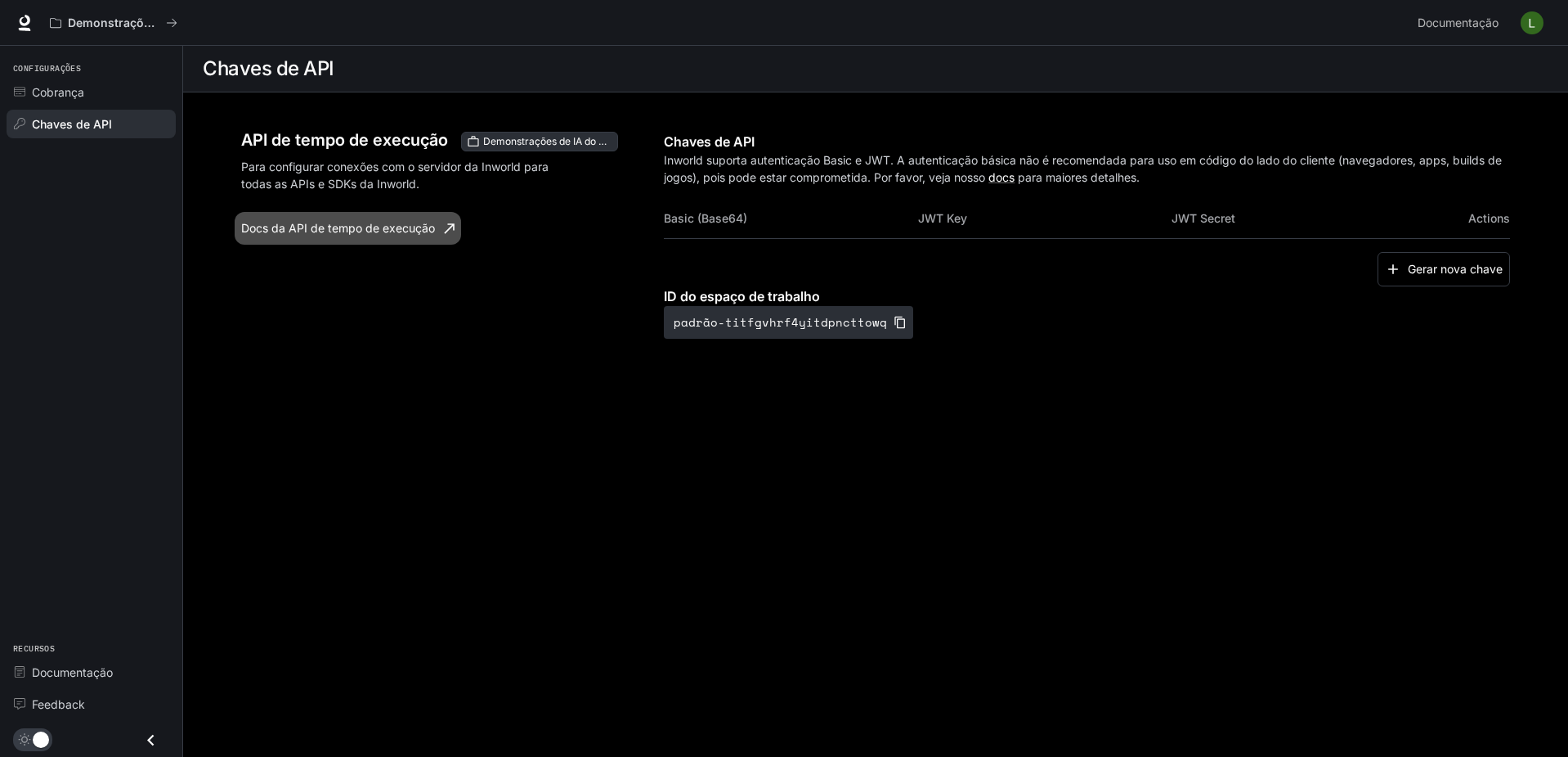
click at [309, 224] on link "Docs da API de tempo de execução" at bounding box center [348, 228] width 226 height 33
drag, startPoint x: 233, startPoint y: 159, endPoint x: 221, endPoint y: 154, distance: 13.0
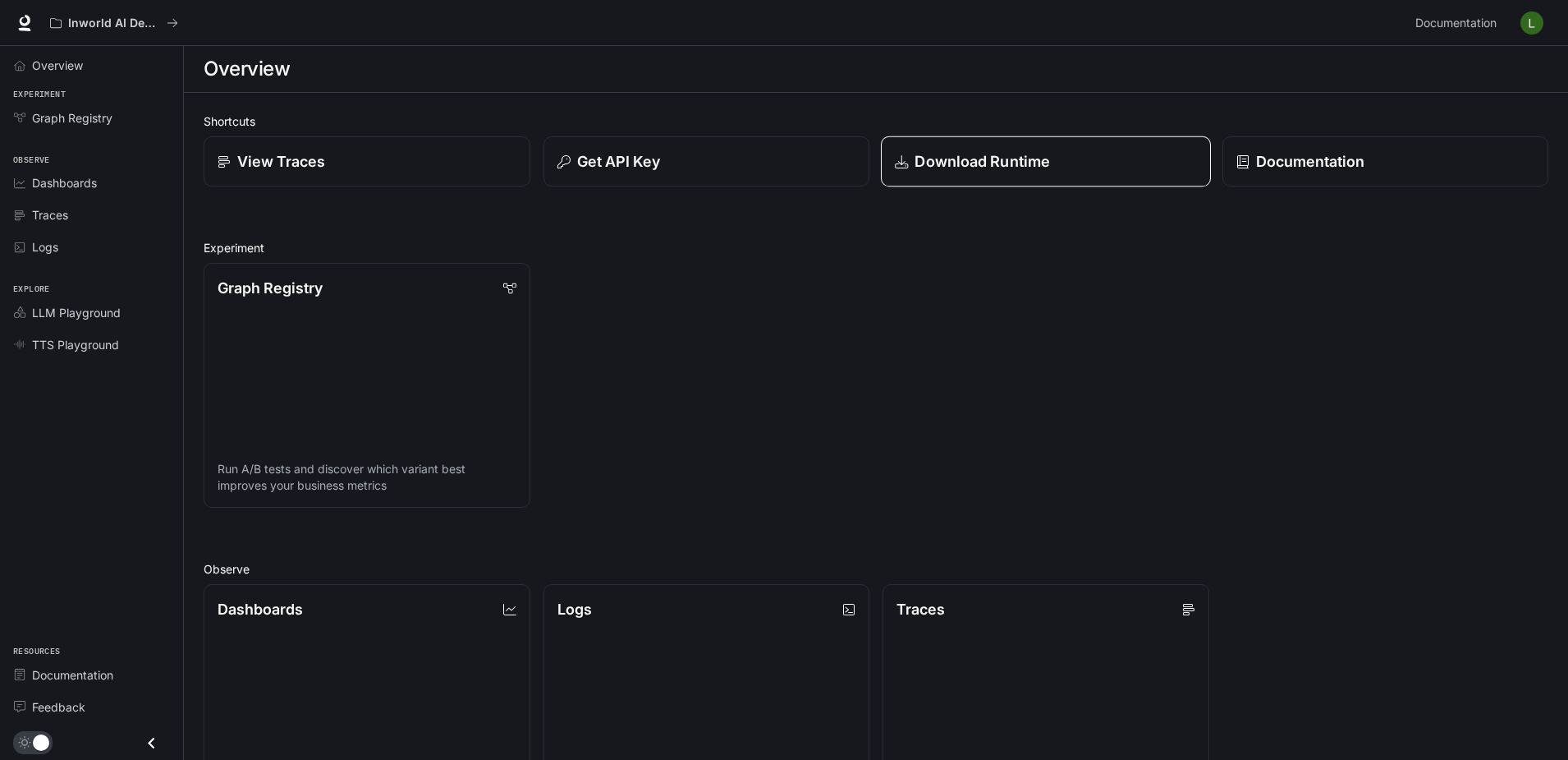
click at [955, 158] on p "Download Runtime" at bounding box center [982, 161] width 135 height 22
drag, startPoint x: 1172, startPoint y: 309, endPoint x: 1163, endPoint y: 307, distance: 9.2
drag, startPoint x: 1028, startPoint y: 355, endPoint x: 1037, endPoint y: 363, distance: 12.0
click at [1295, 153] on p "Documentação" at bounding box center [1309, 161] width 108 height 22
